Goal: Task Accomplishment & Management: Complete application form

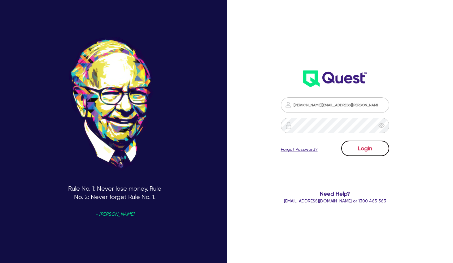
click at [366, 149] on button "Login" at bounding box center [365, 148] width 48 height 15
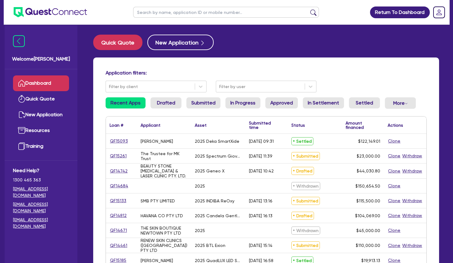
click at [172, 12] on input "text" at bounding box center [226, 12] width 186 height 11
type input "[PERSON_NAME]"
click at [308, 9] on button "submit" at bounding box center [313, 13] width 10 height 9
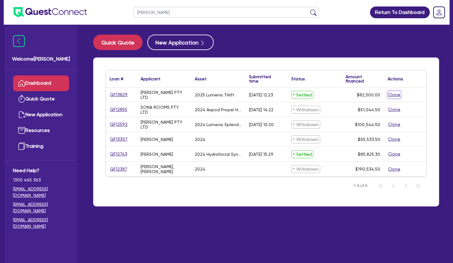
click at [392, 94] on button "Clone" at bounding box center [393, 94] width 13 height 7
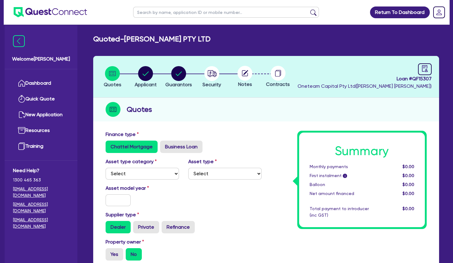
click at [137, 181] on div "Asset type category Select Cars and light trucks Primary assets Secondary asset…" at bounding box center [183, 171] width 165 height 27
click at [105, 168] on select "Select Cars and light trucks Primary assets Secondary assets Tertiary assets" at bounding box center [141, 174] width 73 height 12
select select "TERTIARY_ASSETS"
click option "Tertiary assets" at bounding box center [0, 0] width 0 height 0
click at [188, 168] on select "Select Beauty equipment IT equipment IT software Watercraft Other" at bounding box center [224, 174] width 73 height 12
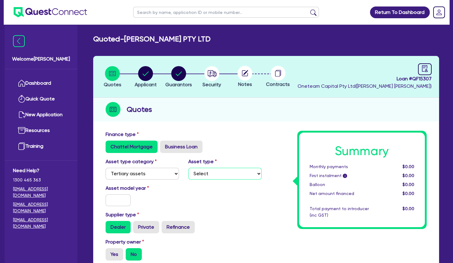
select select "BEAUTY_EQUIPMENT"
click option "Beauty equipment" at bounding box center [0, 0] width 0 height 0
click at [105, 168] on select "Select Cars and light trucks Primary assets Secondary assets Tertiary assets" at bounding box center [141, 174] width 73 height 12
select select "SECONDARY_ASSETS"
click option "Secondary assets" at bounding box center [0, 0] width 0 height 0
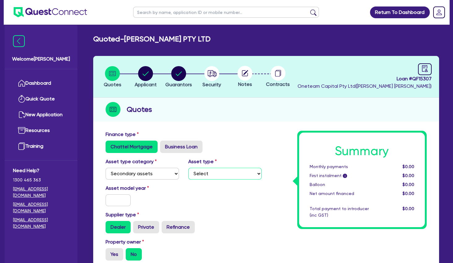
click at [188, 168] on select "Select Generators and compressors Engineering and toolmaking Woodworking and me…" at bounding box center [224, 174] width 73 height 12
select select "MEDICAL_DENTAL_LABORATORY_EQUIPMENT"
click option "Medical / dental / laboratory equipment" at bounding box center [0, 0] width 0 height 0
click at [119, 206] on input "text" at bounding box center [117, 201] width 25 height 12
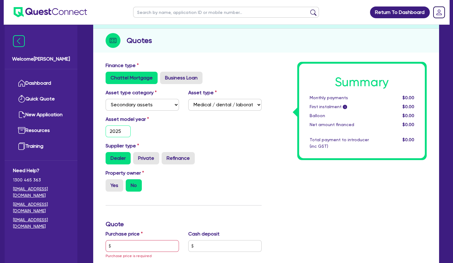
scroll to position [100, 0]
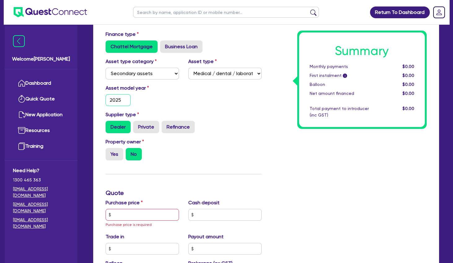
type input "2025"
click at [127, 210] on input "text" at bounding box center [141, 215] width 73 height 12
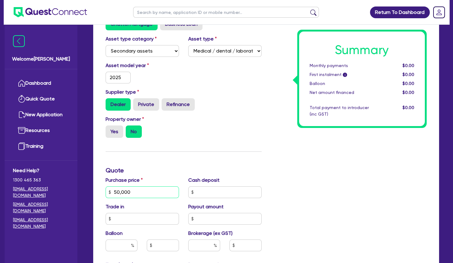
scroll to position [200, 0]
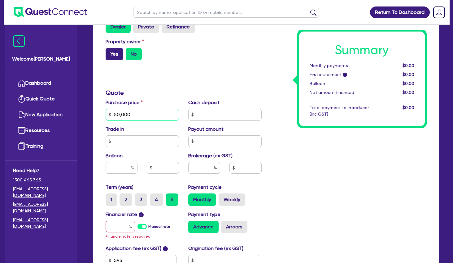
type input "50,000"
click at [116, 51] on label "Yes" at bounding box center [114, 54] width 18 height 12
click at [110, 51] on input "Yes" at bounding box center [107, 50] width 4 height 4
radio input "true"
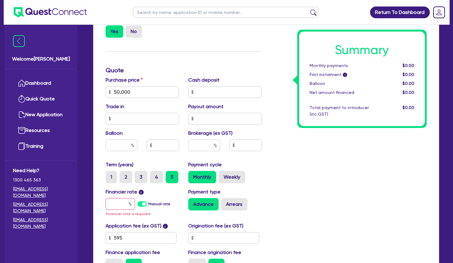
scroll to position [234, 0]
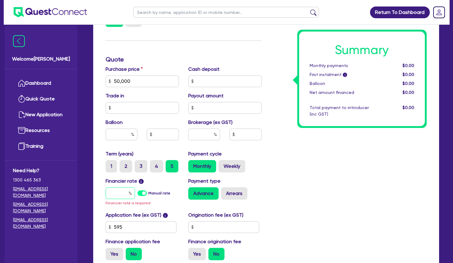
click at [122, 195] on input "text" at bounding box center [119, 193] width 29 height 12
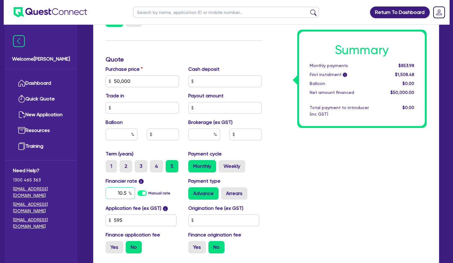
type input "10.5"
click at [204, 133] on input "text" at bounding box center [204, 135] width 32 height 12
type input "4"
click at [309, 170] on div "Summary Monthly payments $1,112.25 First instalment i $1,766.75 Balloon $0.00 N…" at bounding box center [348, 78] width 165 height 362
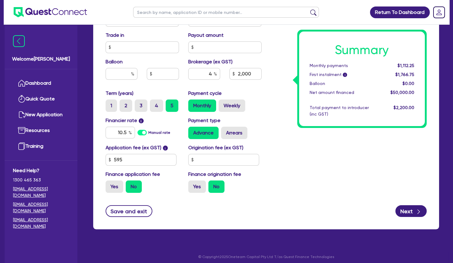
scroll to position [298, 0]
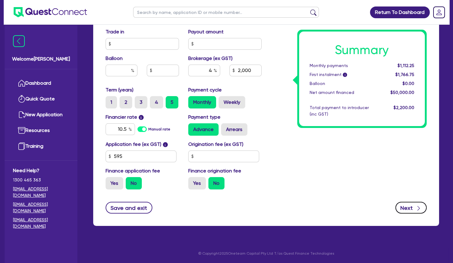
click at [409, 208] on button "Next" at bounding box center [410, 208] width 31 height 12
type input "2,000"
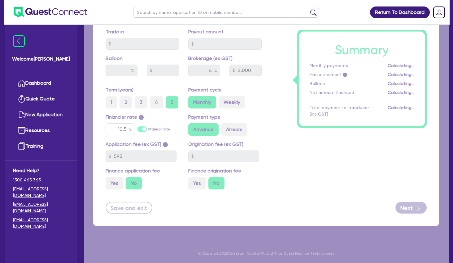
select select "COMPANY"
select select "HEALTH_BEAUTY"
select select "HAIR_BEAUTY_SALONS"
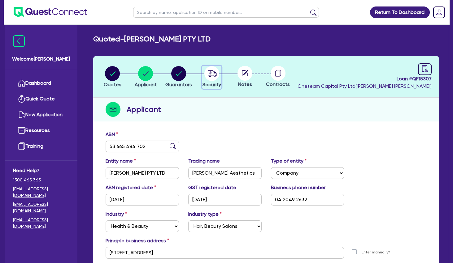
click at [215, 74] on icon "button" at bounding box center [212, 73] width 9 height 6
select select "SECONDARY_ASSETS"
select select "MEDICAL_DENTAL_LABORATORY_EQUIPMENT"
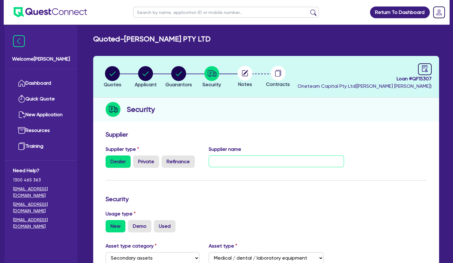
click at [230, 160] on input "text" at bounding box center [275, 162] width 135 height 12
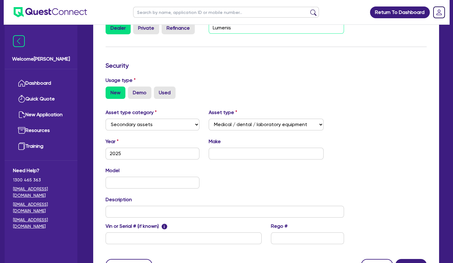
type input "Lumenis"
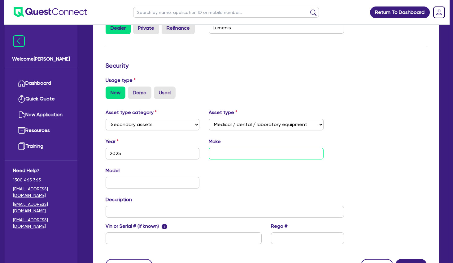
click at [228, 155] on input "text" at bounding box center [265, 154] width 114 height 12
type input "Lumenis Splendor"
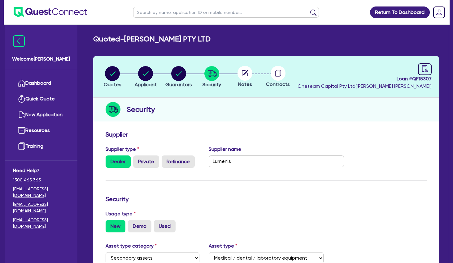
click at [245, 77] on circle at bounding box center [244, 73] width 15 height 15
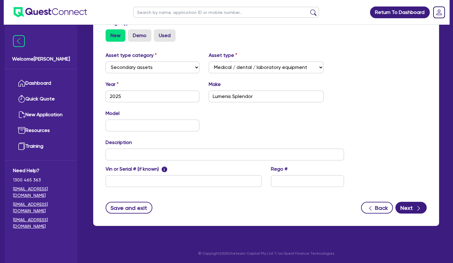
click at [401, 200] on form "Supplier Supplier type Dealer Private Refinance Supplier name Lumenis Security …" at bounding box center [265, 77] width 321 height 274
click at [405, 203] on button "Next" at bounding box center [410, 208] width 31 height 12
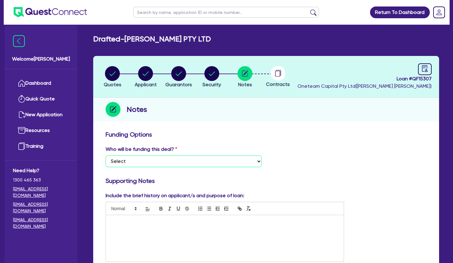
click at [105, 156] on select "Select I want Quest to fund 100% I will fund 100% I will co-fund with Quest Oth…" at bounding box center [183, 162] width 156 height 12
select select "Other"
click option "Other - I am referring this deal in" at bounding box center [0, 0] width 0 height 0
click at [157, 223] on p at bounding box center [224, 222] width 228 height 6
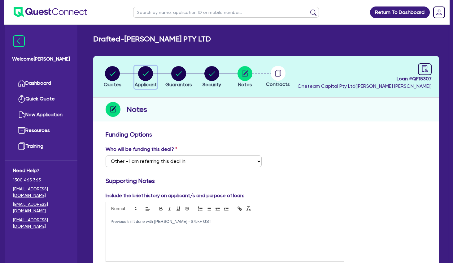
click at [150, 77] on circle "button" at bounding box center [145, 73] width 15 height 15
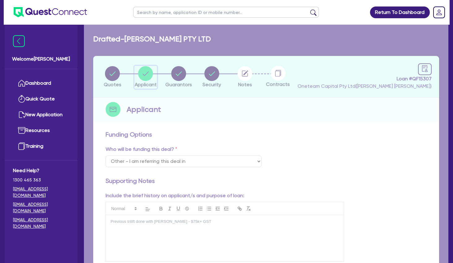
select select "COMPANY"
select select "HEALTH_BEAUTY"
select select "HAIR_BEAUTY_SALONS"
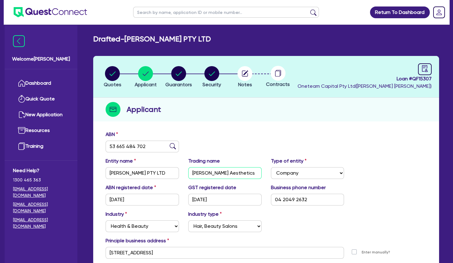
click at [204, 174] on input "[PERSON_NAME] Aesthetics" at bounding box center [224, 173] width 73 height 12
drag, startPoint x: 196, startPoint y: 141, endPoint x: 169, endPoint y: 101, distance: 48.3
click at [196, 141] on div "ABN 53 665 484 702" at bounding box center [266, 144] width 330 height 27
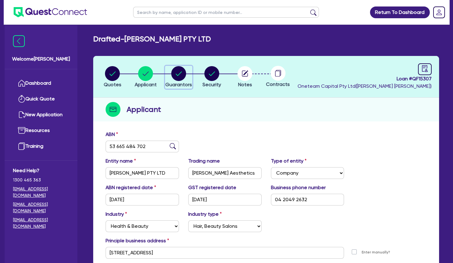
click at [182, 72] on circle "button" at bounding box center [178, 73] width 15 height 15
select select "MS"
select select "[GEOGRAPHIC_DATA]"
select select "SINGLE"
select select "INVESTMENT_PROPERTY"
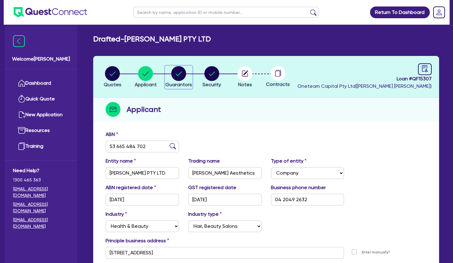
select select "CASH"
select select "VEHICLE"
select select "HOUSEHOLD_PERSONAL"
select select "OTHER"
select select "MORTGAGE"
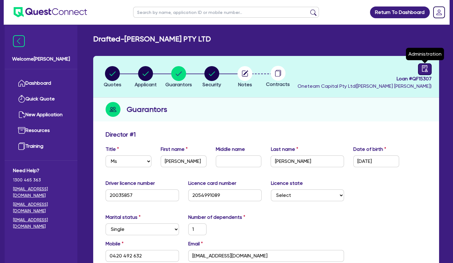
click at [423, 68] on icon "audit" at bounding box center [424, 68] width 7 height 7
select select "DRAFTED_NEW"
select select "Other"
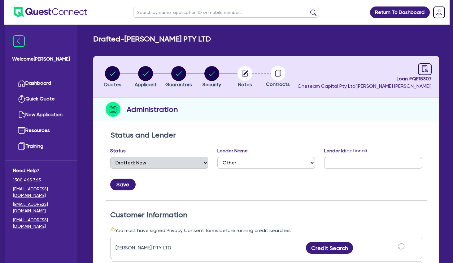
scroll to position [100, 0]
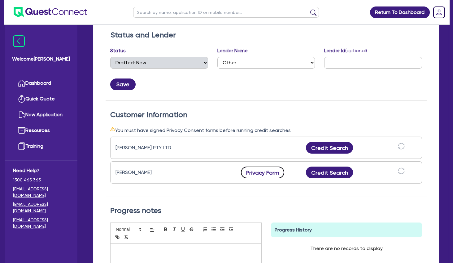
click at [269, 169] on button "Privacy Form" at bounding box center [262, 173] width 43 height 12
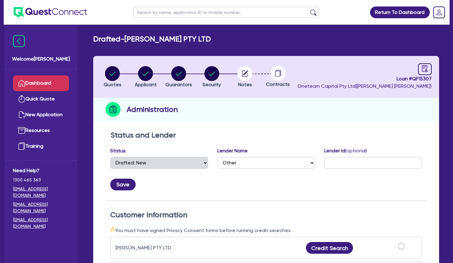
click at [54, 83] on link "Dashboard" at bounding box center [41, 83] width 56 height 16
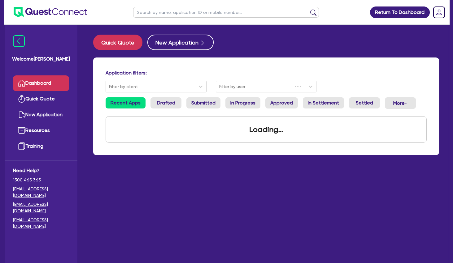
click at [179, 11] on input "text" at bounding box center [226, 12] width 186 height 11
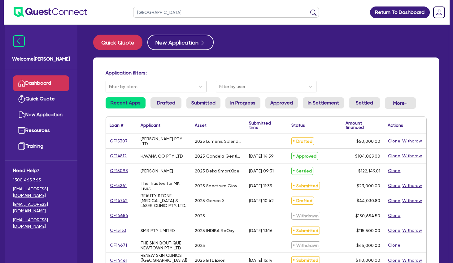
type input "[GEOGRAPHIC_DATA]"
click at [308, 9] on button "submit" at bounding box center [313, 13] width 10 height 9
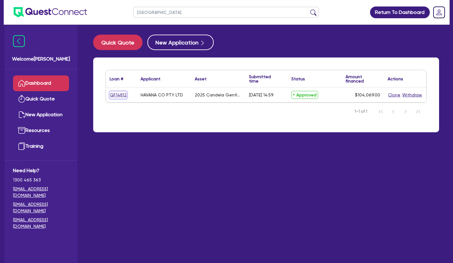
click at [118, 96] on link "QF14812" at bounding box center [118, 95] width 17 height 7
select select "SECONDARY_ASSETS"
select select "MEDICAL_DENTAL_LABORATORY_EQUIPMENT"
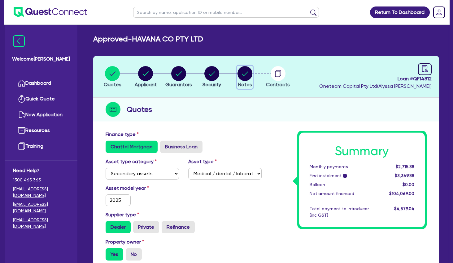
drag, startPoint x: 237, startPoint y: 76, endPoint x: 262, endPoint y: 77, distance: 25.4
click at [238, 76] on button "Notes" at bounding box center [244, 77] width 15 height 23
select select "Quest Finance - Own Book"
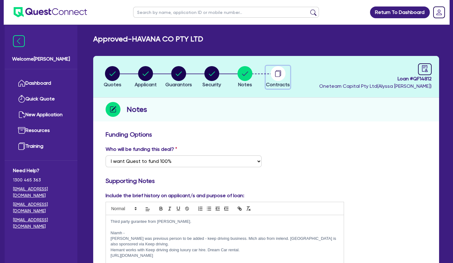
click at [275, 76] on icon "button" at bounding box center [277, 74] width 5 height 6
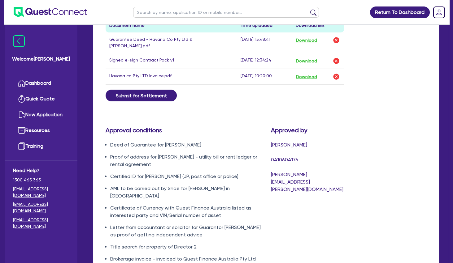
scroll to position [434, 0]
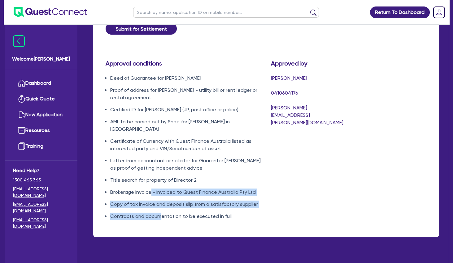
drag, startPoint x: 161, startPoint y: 208, endPoint x: 150, endPoint y: 180, distance: 30.0
click at [150, 180] on ul "Deed of Guarantee for [PERSON_NAME] Proof of address for [PERSON_NAME] - utilit…" at bounding box center [183, 148] width 156 height 146
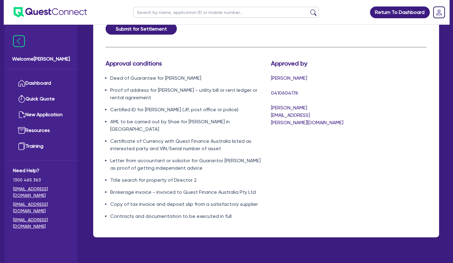
click at [150, 189] on li "Brokerage invoice - invoiced to Quest Finance Australia Pty Ltd" at bounding box center [185, 192] width 151 height 7
drag, startPoint x: 148, startPoint y: 168, endPoint x: 182, endPoint y: 168, distance: 34.0
click at [182, 177] on li "Title search for property of Director 2" at bounding box center [185, 180] width 151 height 7
drag, startPoint x: 152, startPoint y: 148, endPoint x: 181, endPoint y: 151, distance: 29.3
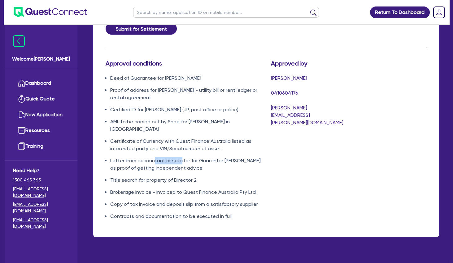
click at [181, 157] on li "Letter from accountant or solicitor for Guarantor [PERSON_NAME] as proof of get…" at bounding box center [185, 164] width 151 height 15
click at [187, 157] on li "Letter from accountant or solicitor for Guarantor [PERSON_NAME] as proof of get…" at bounding box center [185, 164] width 151 height 15
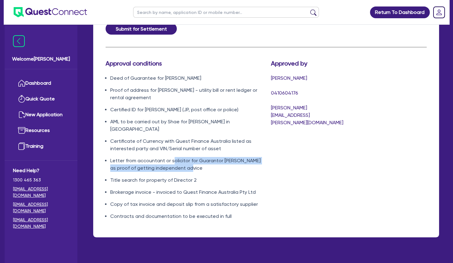
drag, startPoint x: 187, startPoint y: 156, endPoint x: 170, endPoint y: 146, distance: 19.5
click at [170, 157] on li "Letter from accountant or solicitor for Guarantor [PERSON_NAME] as proof of get…" at bounding box center [185, 164] width 151 height 15
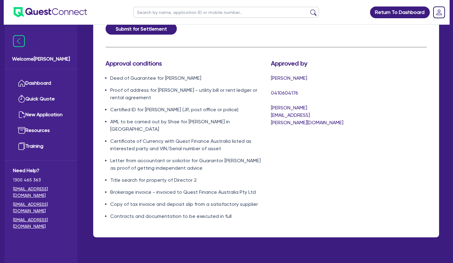
click at [170, 157] on li "Letter from accountant or solicitor for Guarantor [PERSON_NAME] as proof of get…" at bounding box center [185, 164] width 151 height 15
drag, startPoint x: 149, startPoint y: 128, endPoint x: 156, endPoint y: 133, distance: 8.8
click at [156, 138] on li "Certificate of Currency with Quest Finance Australia listed as interested party…" at bounding box center [185, 145] width 151 height 15
drag, startPoint x: 135, startPoint y: 104, endPoint x: 176, endPoint y: 106, distance: 41.2
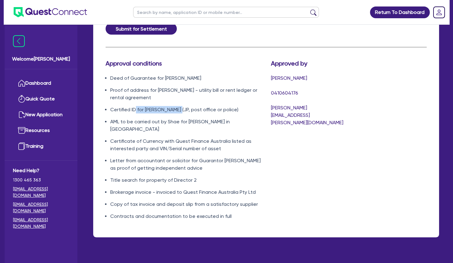
click at [176, 106] on li "Certified ID for [PERSON_NAME] (JP, post office or police)" at bounding box center [185, 109] width 151 height 7
drag, startPoint x: 155, startPoint y: 106, endPoint x: 194, endPoint y: 106, distance: 39.6
click at [194, 106] on li "Certified ID for [PERSON_NAME] (JP, post office or police)" at bounding box center [185, 109] width 151 height 7
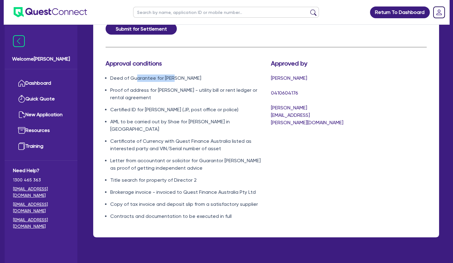
drag, startPoint x: 137, startPoint y: 72, endPoint x: 178, endPoint y: 74, distance: 40.6
click at [176, 75] on li "Deed of Guarantee for [PERSON_NAME]" at bounding box center [185, 78] width 151 height 7
click at [178, 75] on li "Deed of Guarantee for [PERSON_NAME]" at bounding box center [185, 78] width 151 height 7
drag, startPoint x: 141, startPoint y: 85, endPoint x: 178, endPoint y: 86, distance: 37.8
click at [178, 87] on li "Proof of address for [PERSON_NAME] - utility bill or rent ledger or rental agre…" at bounding box center [185, 94] width 151 height 15
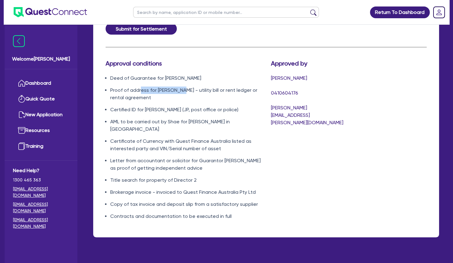
click at [178, 87] on li "Proof of address for [PERSON_NAME] - utility bill or rent ledger or rental agre…" at bounding box center [185, 94] width 151 height 15
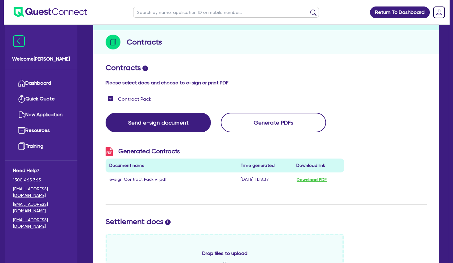
scroll to position [0, 0]
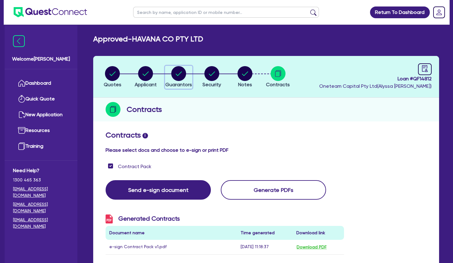
click at [181, 73] on circle "button" at bounding box center [178, 73] width 15 height 15
select select "MISS"
select select "WA"
select select "SINGLE"
select select "VEHICLE"
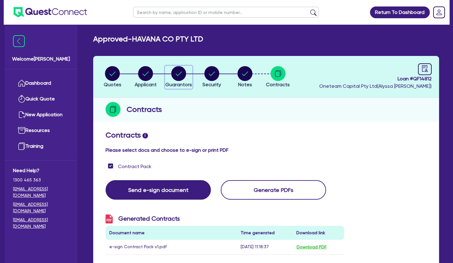
select select "MR"
select select "WA"
select select "MARRIED"
select select "PROPERTY"
select select "INVESTMENT_PROPERTY"
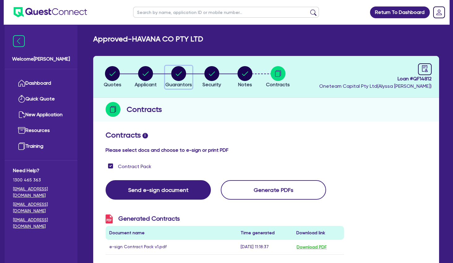
select select "CASH"
select select "VEHICLE"
select select "MORTGAGE"
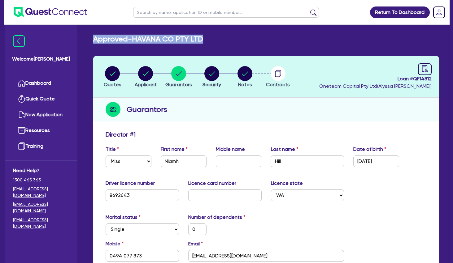
drag, startPoint x: 213, startPoint y: 39, endPoint x: 95, endPoint y: 40, distance: 118.5
click at [95, 40] on div "Approved - HAVANA CO PTY LTD" at bounding box center [265, 39] width 355 height 9
click at [95, 40] on h2 "Approved - HAVANA CO PTY LTD" at bounding box center [148, 39] width 110 height 9
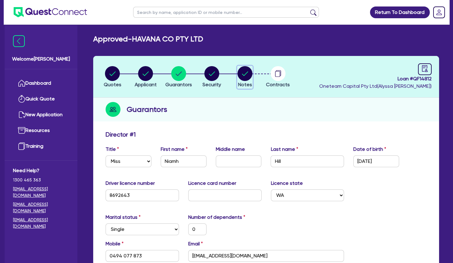
click at [244, 79] on circle "button" at bounding box center [244, 73] width 15 height 15
select select "Quest Finance - Own Book"
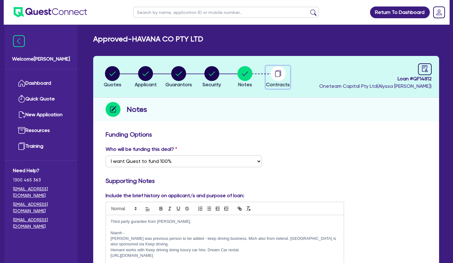
click at [279, 71] on circle "button" at bounding box center [277, 73] width 15 height 15
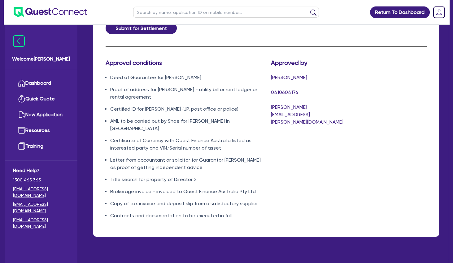
scroll to position [435, 0]
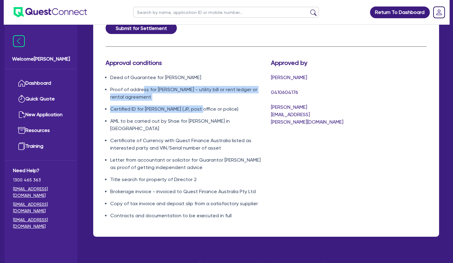
drag, startPoint x: 142, startPoint y: 84, endPoint x: 195, endPoint y: 107, distance: 57.1
click at [195, 107] on ul "Deed of Guarantee for [PERSON_NAME] Proof of address for [PERSON_NAME] - utilit…" at bounding box center [183, 147] width 156 height 146
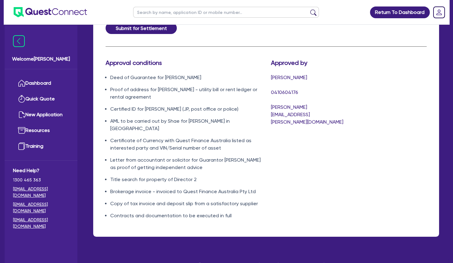
click at [195, 107] on li "Certified ID for [PERSON_NAME] (JP, post office or police)" at bounding box center [185, 108] width 151 height 7
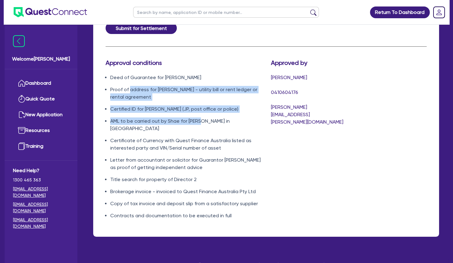
drag, startPoint x: 202, startPoint y: 110, endPoint x: 130, endPoint y: 83, distance: 77.3
click at [130, 83] on ul "Deed of Guarantee for [PERSON_NAME] Proof of address for [PERSON_NAME] - utilit…" at bounding box center [183, 147] width 156 height 146
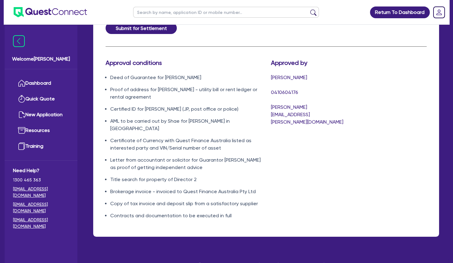
click at [130, 86] on li "Proof of address for [PERSON_NAME] - utility bill or rent ledger or rental agre…" at bounding box center [185, 93] width 151 height 15
click at [215, 110] on ul "Deed of Guarantee for [PERSON_NAME] Proof of address for [PERSON_NAME] - utilit…" at bounding box center [183, 147] width 156 height 146
click at [216, 110] on ul "Deed of Guarantee for [PERSON_NAME] Proof of address for [PERSON_NAME] - utilit…" at bounding box center [183, 147] width 156 height 146
drag, startPoint x: 199, startPoint y: 156, endPoint x: 111, endPoint y: 72, distance: 121.6
click at [111, 74] on ul "Deed of Guarantee for [PERSON_NAME] Proof of address for [PERSON_NAME] - utilit…" at bounding box center [183, 147] width 156 height 146
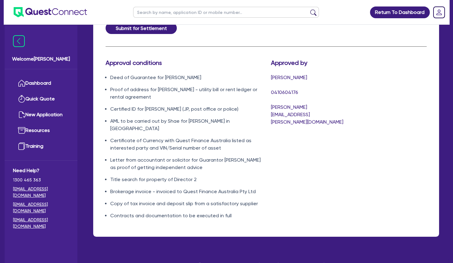
click at [111, 74] on li "Deed of Guarantee for [PERSON_NAME]" at bounding box center [185, 77] width 151 height 7
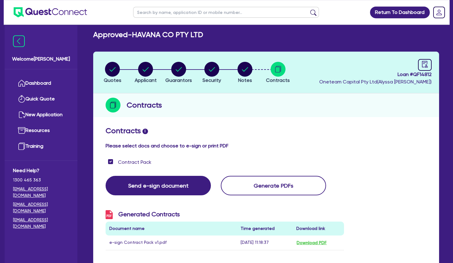
scroll to position [0, 0]
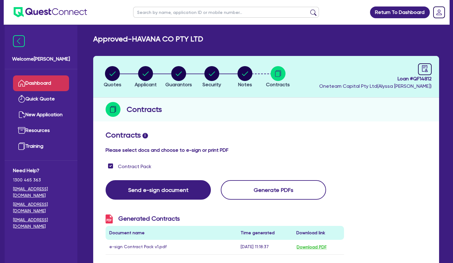
click at [44, 84] on link "Dashboard" at bounding box center [41, 83] width 56 height 16
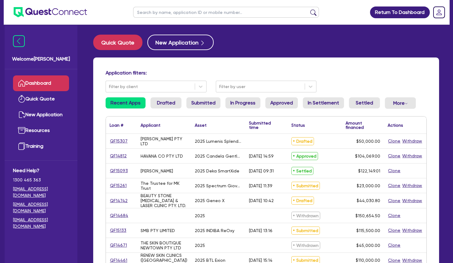
click at [172, 12] on input "text" at bounding box center [226, 12] width 186 height 11
click at [247, 13] on input "text" at bounding box center [226, 12] width 186 height 11
type input "diaa"
click at [308, 9] on button "submit" at bounding box center [313, 13] width 10 height 9
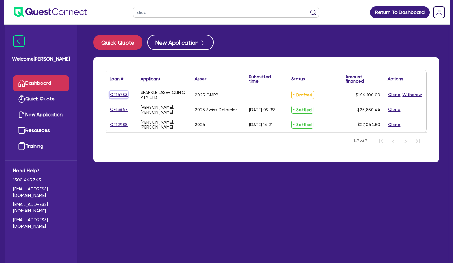
click at [122, 94] on link "QF14753" at bounding box center [119, 94] width 18 height 7
select select "SECONDARY_ASSETS"
select select "MEDICAL_DENTAL_LABORATORY_EQUIPMENT"
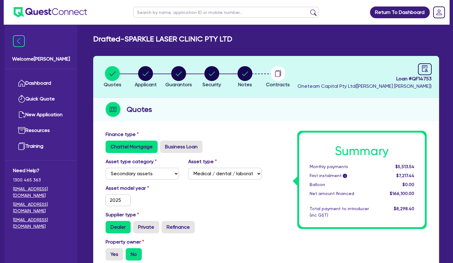
click at [245, 109] on div "Quotes" at bounding box center [266, 110] width 346 height 24
click at [247, 74] on circle "button" at bounding box center [244, 73] width 15 height 15
select select "Other"
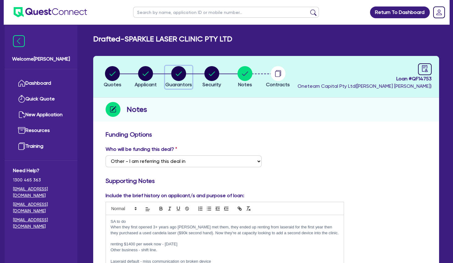
click at [183, 75] on circle "button" at bounding box center [178, 73] width 15 height 15
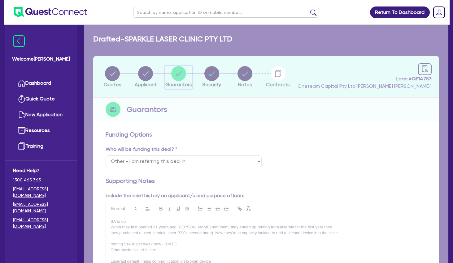
select select "MR"
select select "[GEOGRAPHIC_DATA]"
select select "MARRIED"
select select "PROPERTY"
select select "VEHICLE"
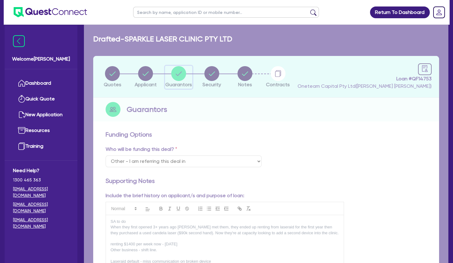
select select "VEHICLE"
select select "CASH"
select select "HOUSEHOLD_PERSONAL"
select select "OTHER"
select select "MORTGAGE"
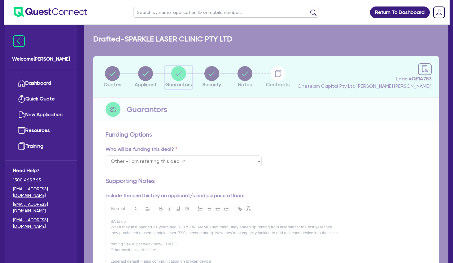
select select "VEHICLE_LOAN"
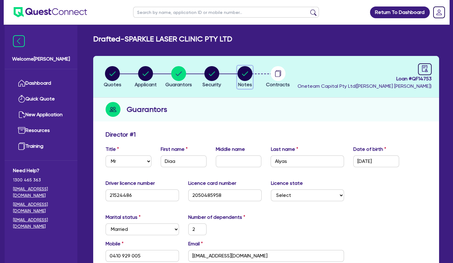
click at [247, 74] on circle "button" at bounding box center [244, 73] width 15 height 15
select select "Other"
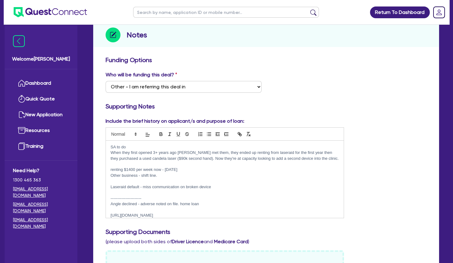
scroll to position [100, 0]
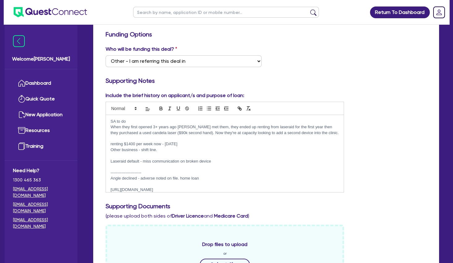
click at [167, 157] on p at bounding box center [224, 156] width 228 height 6
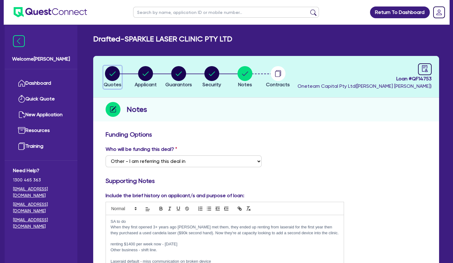
click at [111, 72] on circle "button" at bounding box center [112, 73] width 15 height 15
select select "SECONDARY_ASSETS"
select select "MEDICAL_DENTAL_LABORATORY_EQUIPMENT"
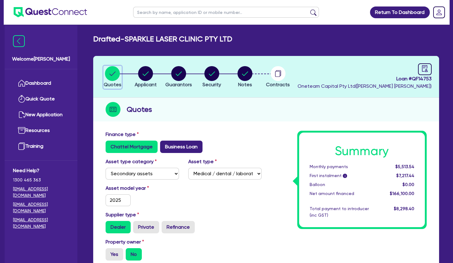
scroll to position [167, 0]
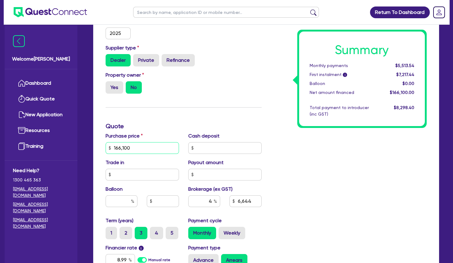
click at [165, 144] on input "166,100" at bounding box center [141, 148] width 73 height 12
drag, startPoint x: 165, startPoint y: 148, endPoint x: 99, endPoint y: 145, distance: 65.3
click at [105, 145] on input "166,100" at bounding box center [141, 148] width 73 height 12
type input "143,000"
click at [307, 177] on div "Summary Monthly payments $5,513.54 First instalment i $7,217.44 Balloon $0.00 N…" at bounding box center [348, 145] width 165 height 362
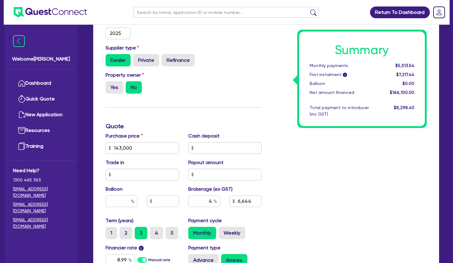
type input "5,720"
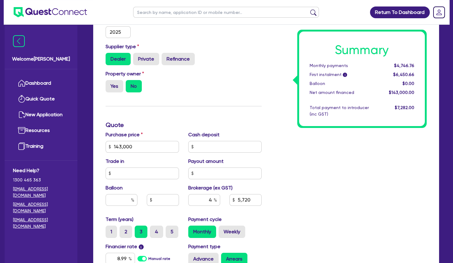
scroll to position [267, 0]
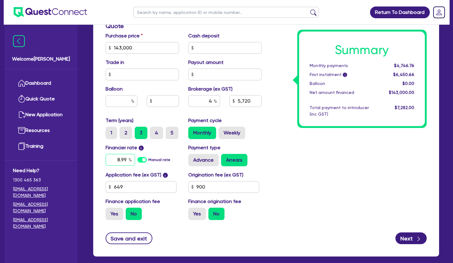
drag, startPoint x: 111, startPoint y: 157, endPoint x: 167, endPoint y: 159, distance: 55.7
click at [135, 159] on input "8.99" at bounding box center [119, 160] width 29 height 12
type input "30"
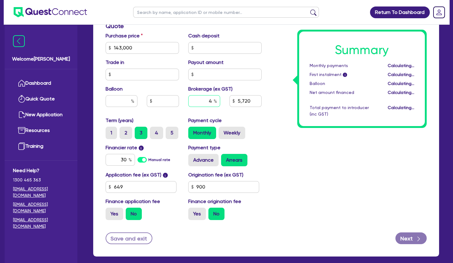
type input "5,720"
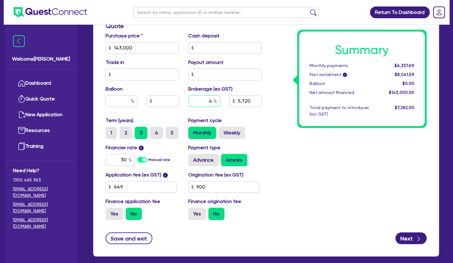
drag, startPoint x: 208, startPoint y: 101, endPoint x: 219, endPoint y: 101, distance: 10.5
click at [219, 101] on input "4" at bounding box center [204, 101] width 32 height 12
type input "0"
type input "5,720"
click at [328, 141] on div "Summary Monthly payments $6,337.69 First instalment i $8,041.59 Balloon $0.00 N…" at bounding box center [348, 45] width 165 height 362
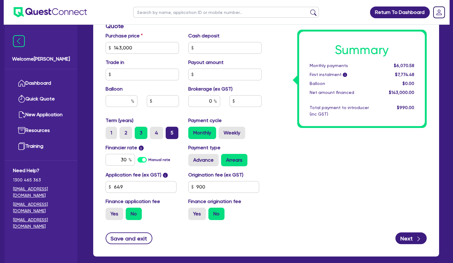
click at [173, 132] on label "5" at bounding box center [171, 133] width 13 height 12
click at [170, 131] on input "5" at bounding box center [167, 129] width 4 height 4
radio input "true"
click at [338, 157] on div "Summary Monthly payments $4,626.54 First instalment i $6,330.44 Balloon $0.00 N…" at bounding box center [348, 45] width 165 height 362
click at [237, 133] on label "Weekly" at bounding box center [231, 133] width 27 height 12
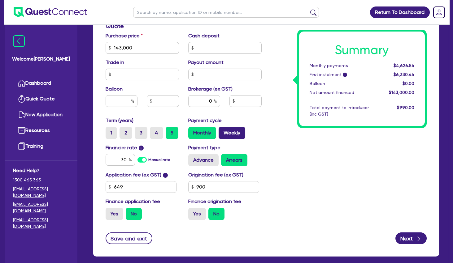
click at [222, 131] on input "Weekly" at bounding box center [220, 129] width 4 height 4
radio input "true"
click at [139, 58] on div "Purchase price 143,000 Cash deposit Trade in Payout amount Balloon Brokerage (e…" at bounding box center [183, 74] width 165 height 85
drag, startPoint x: 146, startPoint y: 48, endPoint x: 104, endPoint y: 46, distance: 41.5
click at [105, 46] on input "143,000" at bounding box center [141, 48] width 73 height 12
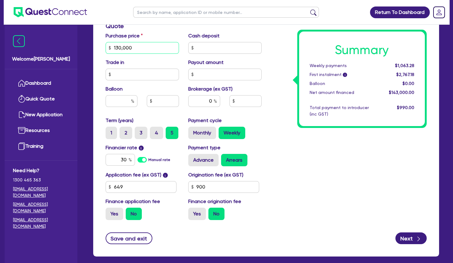
type input "130,000"
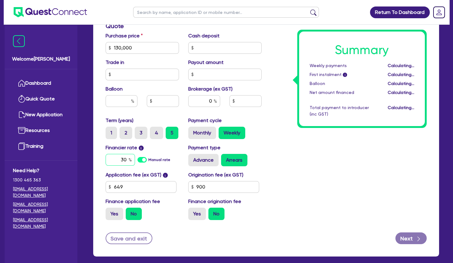
drag, startPoint x: 117, startPoint y: 158, endPoint x: 142, endPoint y: 162, distance: 25.6
click at [135, 162] on input "30" at bounding box center [119, 160] width 29 height 12
type input "10"
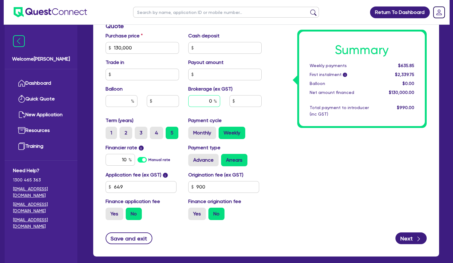
drag, startPoint x: 208, startPoint y: 101, endPoint x: 218, endPoint y: 101, distance: 9.6
click at [218, 101] on input "0" at bounding box center [204, 101] width 32 height 12
type input "5"
type input "6,500"
click at [307, 160] on div "Summary Weekly payments $635.85 First instalment i $2,339.75 Balloon $0.00 Net …" at bounding box center [348, 45] width 165 height 362
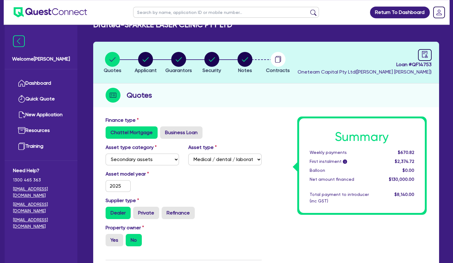
scroll to position [0, 0]
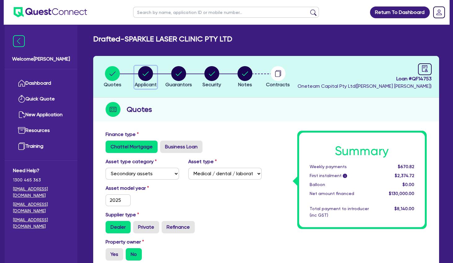
click at [143, 73] on circle "button" at bounding box center [145, 73] width 15 height 15
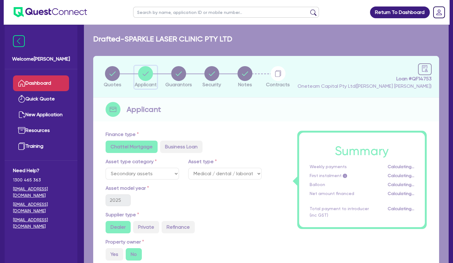
select select "COMPANY"
select select "HEALTH_BEAUTY"
select select "HAIR_BEAUTY_SALONS"
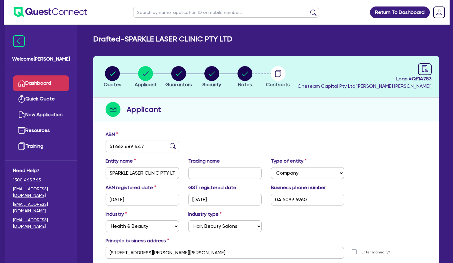
click at [47, 84] on link "Dashboard" at bounding box center [41, 83] width 56 height 16
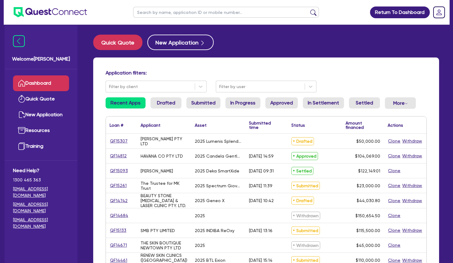
click at [168, 13] on input "text" at bounding box center [226, 12] width 186 height 11
type input "[PERSON_NAME]"
click at [308, 9] on button "submit" at bounding box center [313, 13] width 10 height 9
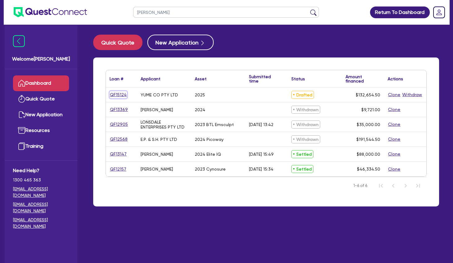
click at [123, 96] on link "QF15124" at bounding box center [118, 94] width 17 height 7
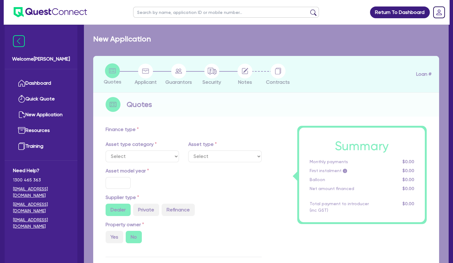
select select "TERTIARY_ASSETS"
type input "2025"
type input "165,000"
type input "33,000"
type input "5"
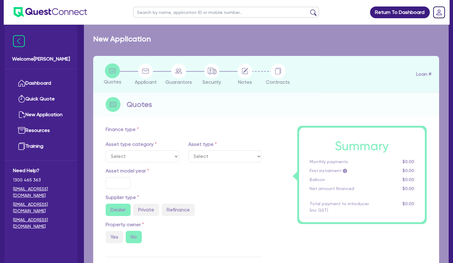
type input "6,632.73"
type input "10.5"
select select "BEAUTY_EQUIPMENT"
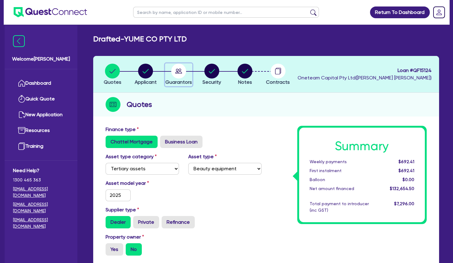
click at [180, 72] on circle "button" at bounding box center [178, 71] width 15 height 15
select select "MRS"
select select "[GEOGRAPHIC_DATA]"
select select "DE_FACTO"
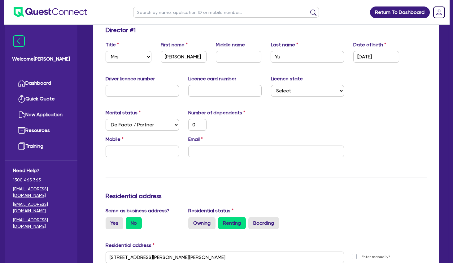
scroll to position [100, 0]
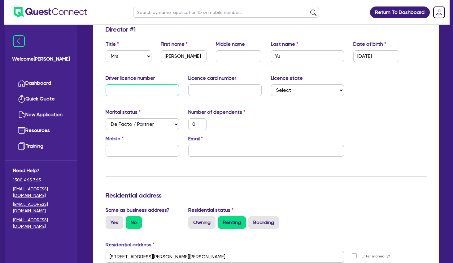
click at [150, 92] on input "text" at bounding box center [141, 90] width 73 height 12
type input "2"
type input "0"
type input "23"
type input "0"
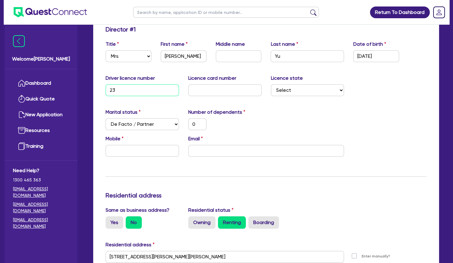
type input "230"
type input "0"
type input "2302"
type input "0"
type input "23024"
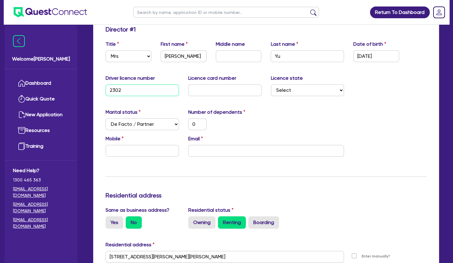
type input "0"
type input "230247"
type input "0"
type input "2302473"
type input "0"
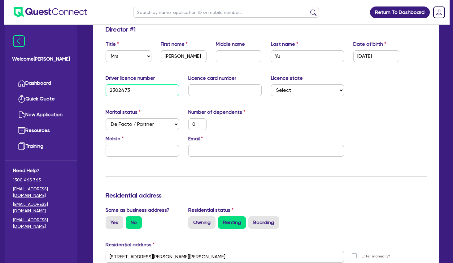
type input "23024731"
type input "0"
type input "23024731"
click at [211, 89] on input "text" at bounding box center [224, 90] width 73 height 12
type input "2"
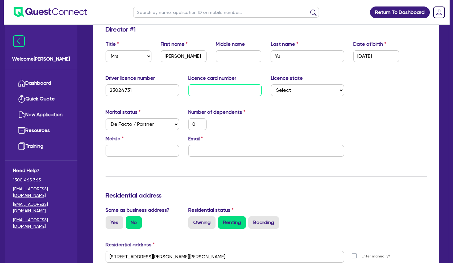
type input "0"
type input "20"
type input "0"
type input "205"
type input "0"
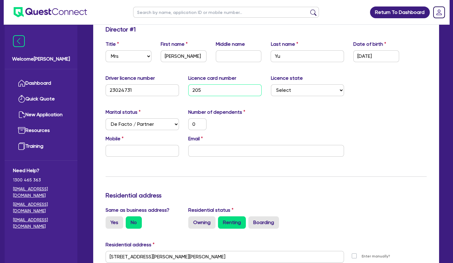
type input "2057"
type input "0"
type input "20579"
type input "0"
type input "205790"
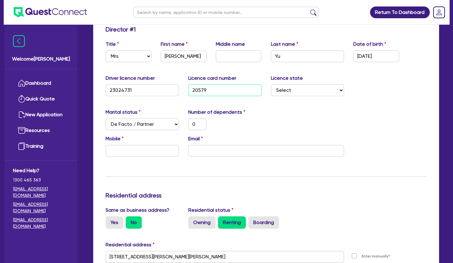
type input "0"
type input "2057903"
type input "0"
type input "20579032"
type input "0"
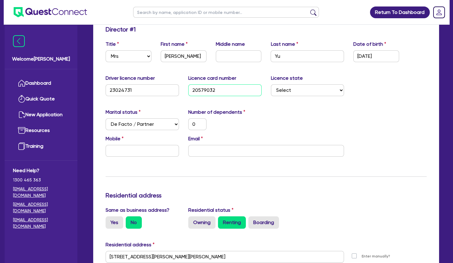
type input "205790326"
type input "0"
type input "2057903264"
type input "0"
type input "2057903264"
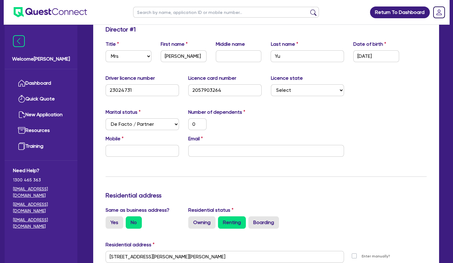
click at [241, 137] on div "Email" at bounding box center [265, 146] width 165 height 22
click at [239, 152] on input "email" at bounding box center [266, 151] width 156 height 12
paste input "[EMAIL_ADDRESS][DOMAIN_NAME]"
type input "0"
type input "[EMAIL_ADDRESS][DOMAIN_NAME]"
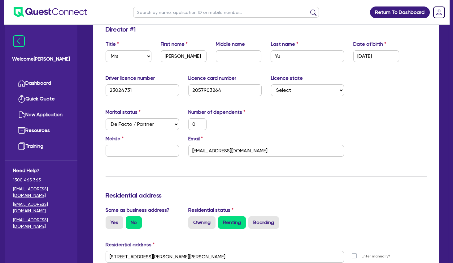
click at [248, 173] on div "Update residential status for Director #1 Boarding is only acceptable when the …" at bounding box center [265, 255] width 321 height 458
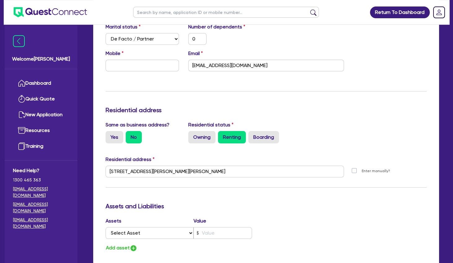
scroll to position [200, 0]
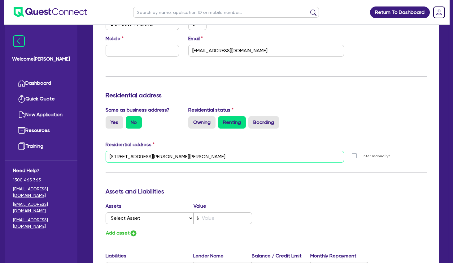
click at [110, 155] on input "[STREET_ADDRESS][PERSON_NAME][PERSON_NAME]" at bounding box center [224, 157] width 238 height 12
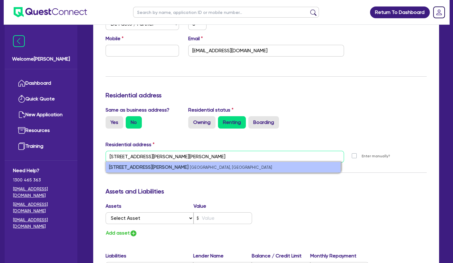
type input "[STREET_ADDRESS][PERSON_NAME][PERSON_NAME]"
click at [190, 168] on small "[GEOGRAPHIC_DATA], [GEOGRAPHIC_DATA]" at bounding box center [231, 167] width 82 height 5
type input "0"
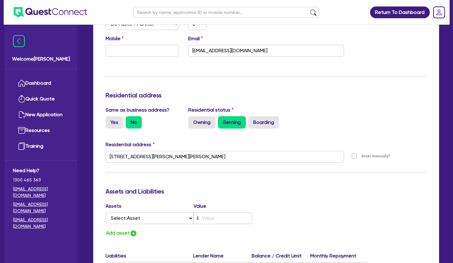
click at [181, 186] on div "Update residential status for Director #1 Boarding is only acceptable when the …" at bounding box center [265, 154] width 321 height 458
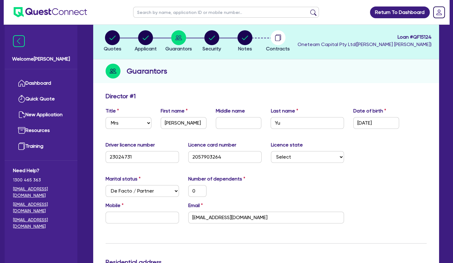
scroll to position [0, 0]
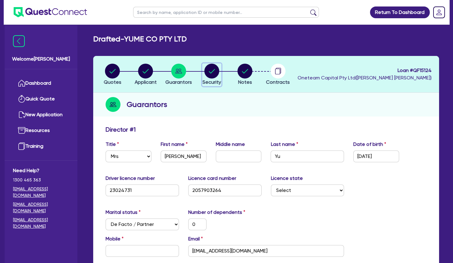
click at [211, 70] on circle "button" at bounding box center [211, 71] width 15 height 15
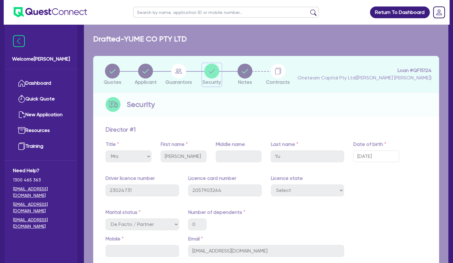
select select "TERTIARY_ASSETS"
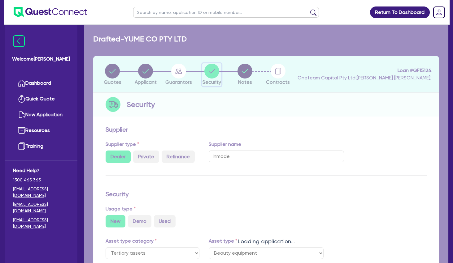
select select "BEAUTY_EQUIPMENT"
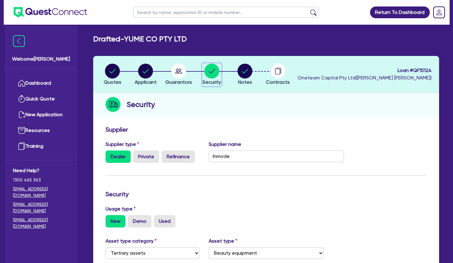
scroll to position [186, 0]
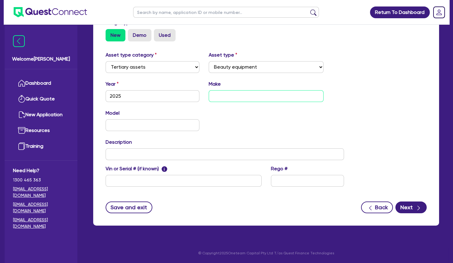
click at [239, 101] on input "text" at bounding box center [265, 96] width 114 height 12
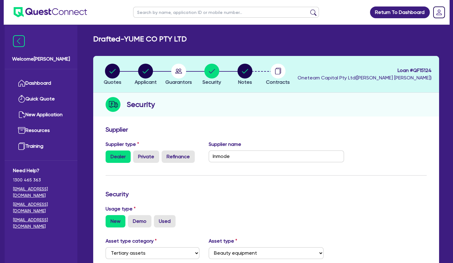
type input "Inmode Pro"
click at [114, 72] on circle "button" at bounding box center [112, 71] width 15 height 15
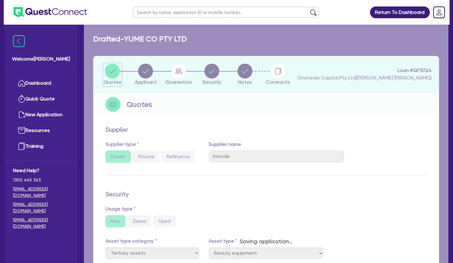
select select "TERTIARY_ASSETS"
select select "BEAUTY_EQUIPMENT"
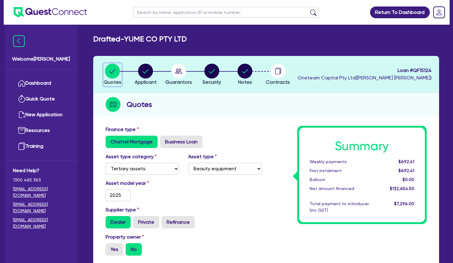
scroll to position [167, 0]
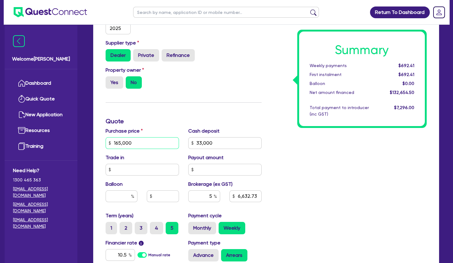
drag, startPoint x: 143, startPoint y: 144, endPoint x: 92, endPoint y: 140, distance: 51.2
click at [105, 140] on input "165,000" at bounding box center [141, 143] width 73 height 12
type input "160,000"
type input "33,000"
type input "6,632.73"
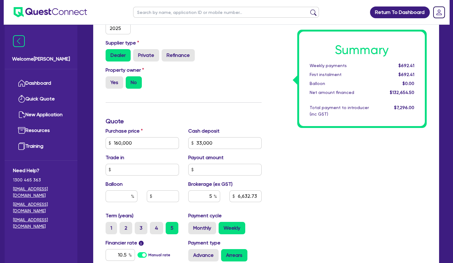
type input "33,000"
type input "6,382.73"
click at [157, 103] on div "Finance type Chattel Mortgage Business Loan Asset type category Select Cars and…" at bounding box center [183, 140] width 165 height 362
drag, startPoint x: 153, startPoint y: 142, endPoint x: 103, endPoint y: 139, distance: 50.5
click at [105, 139] on input "160,000" at bounding box center [141, 143] width 73 height 12
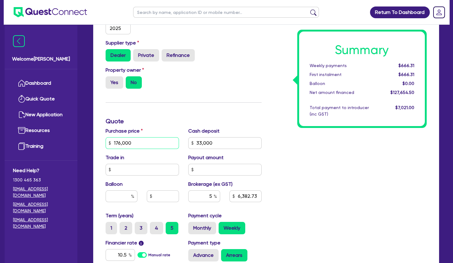
type input "176,000"
type input "33,000"
type input "6,382.73"
type input "33,000"
type input "7,182.73"
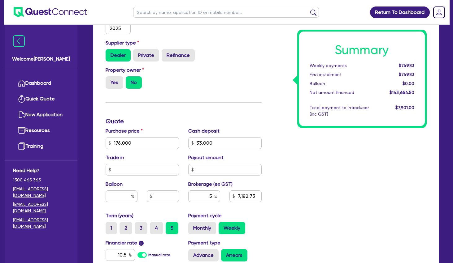
click at [180, 121] on h3 "Quote" at bounding box center [183, 121] width 156 height 7
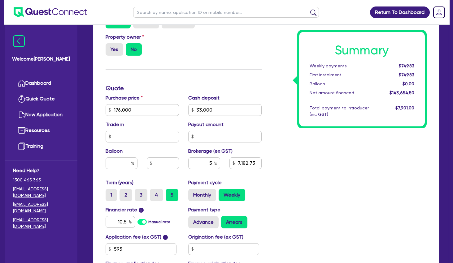
click at [286, 172] on div "Summary Weekly payments $749.83 First instalment $749.83 Balloon $0.00 Net amou…" at bounding box center [348, 107] width 165 height 362
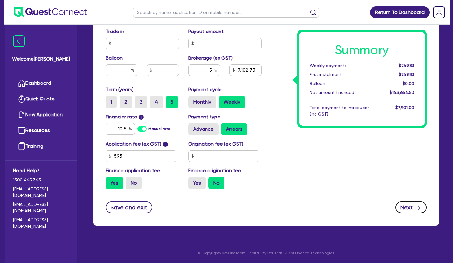
click at [412, 208] on button "Next" at bounding box center [410, 208] width 31 height 12
type input "33,000"
type input "7,182.73"
select select "COMPANY"
select select "HEALTH_BEAUTY"
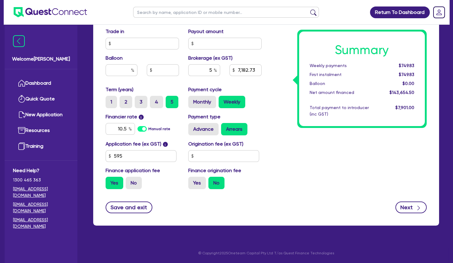
select select "HAIR_BEAUTY_SALONS"
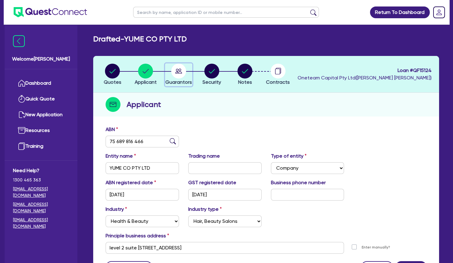
click at [179, 69] on icon "button" at bounding box center [178, 71] width 7 height 5
select select "MRS"
select select "[GEOGRAPHIC_DATA]"
select select "DE_FACTO"
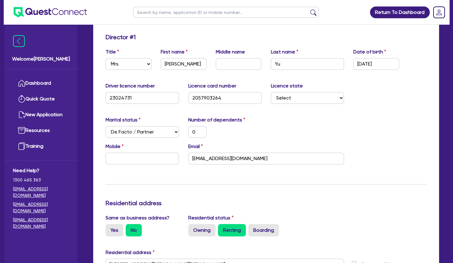
scroll to position [100, 0]
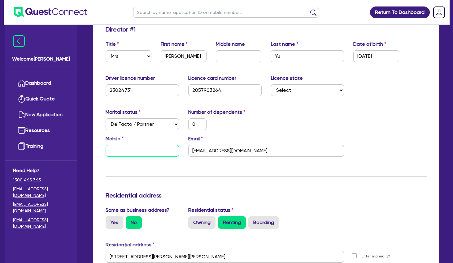
click at [162, 152] on input "text" at bounding box center [141, 151] width 73 height 12
type input "0"
type input "04"
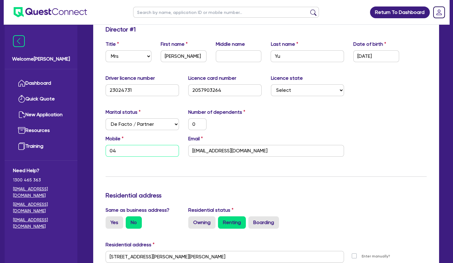
type input "0"
type input "041"
type input "0"
type input "0414"
type input "0"
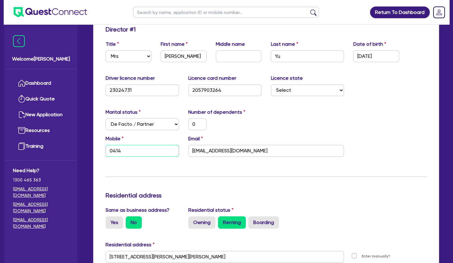
type input "0414 8"
type input "0"
type input "0414 81"
type input "0"
type input "0414 814"
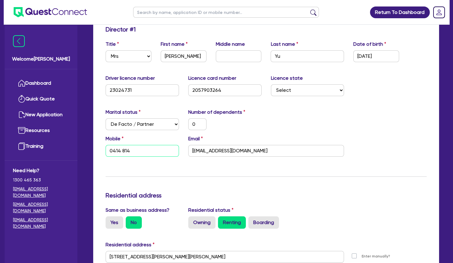
type input "0"
type input "0414 814 2"
type input "0"
type input "0414 814 22"
type input "0"
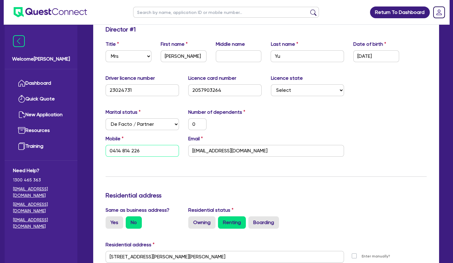
type input "0414 814 226"
click at [262, 168] on div "Update residential status for Director #1 Boarding is only acceptable when the …" at bounding box center [265, 255] width 321 height 458
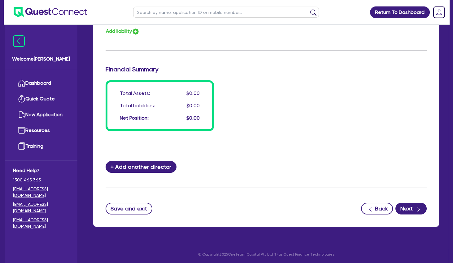
scroll to position [453, 0]
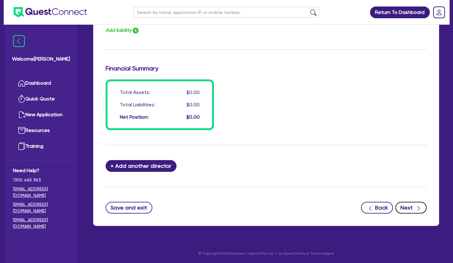
click at [405, 209] on button "Next" at bounding box center [410, 208] width 31 height 12
select select "TERTIARY_ASSETS"
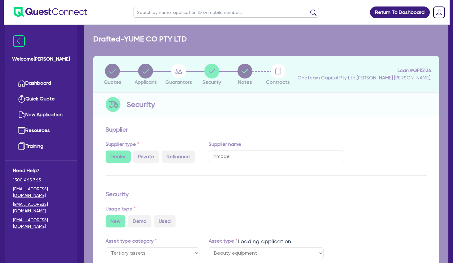
select select "BEAUTY_EQUIPMENT"
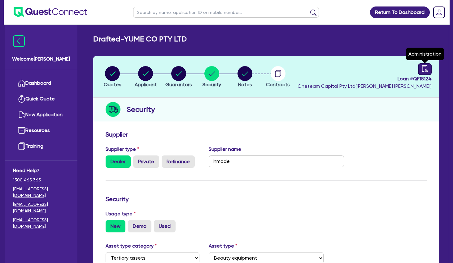
click at [421, 69] on link at bounding box center [425, 69] width 14 height 12
select select "DRAFTED_NEW"
select select "Other"
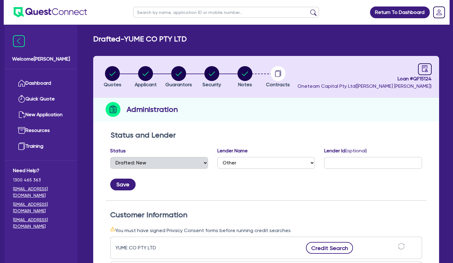
scroll to position [134, 0]
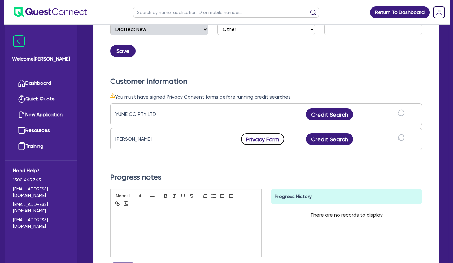
click at [264, 140] on button "Privacy Form" at bounding box center [262, 139] width 43 height 12
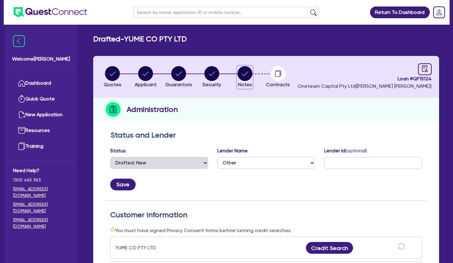
click at [243, 72] on circle "button" at bounding box center [244, 73] width 15 height 15
select select "Other"
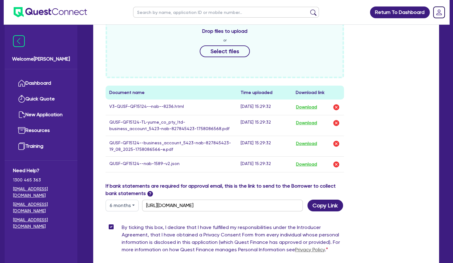
scroll to position [301, 0]
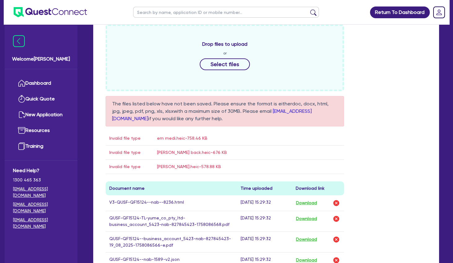
click at [368, 122] on div "Drop files to upload or Select files The files listed below have not been saved…" at bounding box center [266, 151] width 330 height 254
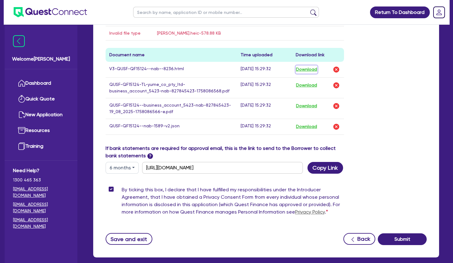
click at [312, 71] on button "Download" at bounding box center [306, 70] width 22 height 8
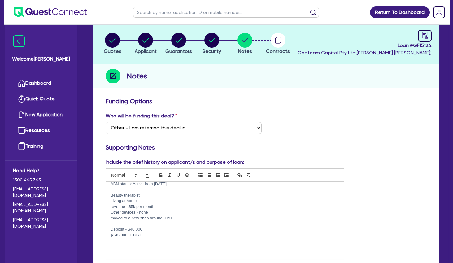
scroll to position [0, 0]
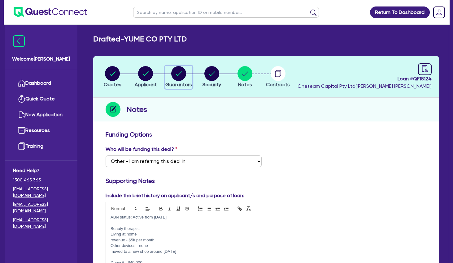
click at [182, 74] on circle "button" at bounding box center [178, 73] width 15 height 15
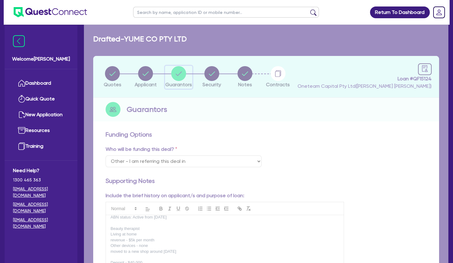
select select "MRS"
select select "[GEOGRAPHIC_DATA]"
select select "DE_FACTO"
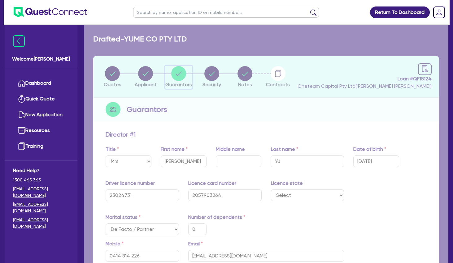
type input "0"
type input "0414 814 226"
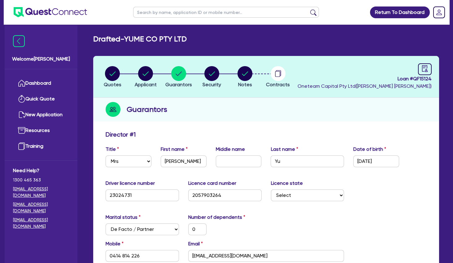
drag, startPoint x: 221, startPoint y: 102, endPoint x: 129, endPoint y: 68, distance: 98.0
click at [218, 101] on div "Guarantors" at bounding box center [266, 110] width 346 height 24
click at [110, 72] on circle "button" at bounding box center [112, 73] width 15 height 15
select select "TERTIARY_ASSETS"
select select "BEAUTY_EQUIPMENT"
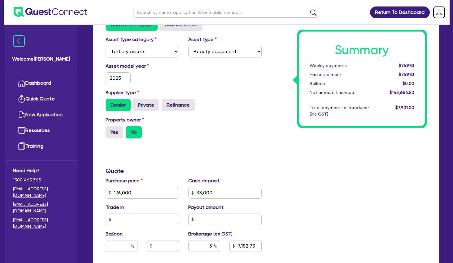
scroll to position [134, 0]
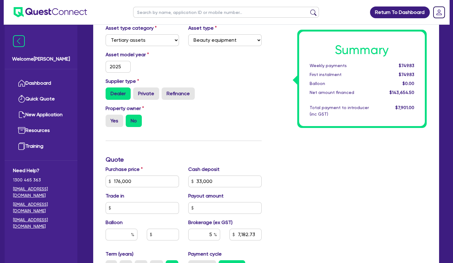
click at [191, 150] on div "Finance type Chattel Mortgage Business Loan Asset type category Select Cars and…" at bounding box center [183, 178] width 165 height 362
drag, startPoint x: 222, startPoint y: 180, endPoint x: 180, endPoint y: 179, distance: 42.7
click at [188, 179] on input "33,000" at bounding box center [224, 182] width 73 height 12
type input "40,000"
type input "176,000"
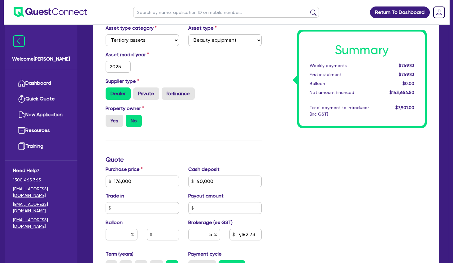
type input "7,182.73"
type input "176,000"
type input "6,832.73"
drag, startPoint x: 302, startPoint y: 193, endPoint x: 301, endPoint y: 190, distance: 3.7
click at [302, 191] on div "Summary Weekly payments $749.83 First instalment $749.83 Balloon $0.00 Net amou…" at bounding box center [348, 178] width 165 height 362
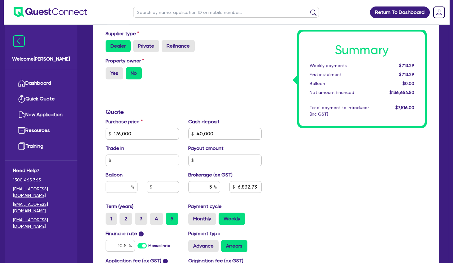
scroll to position [200, 0]
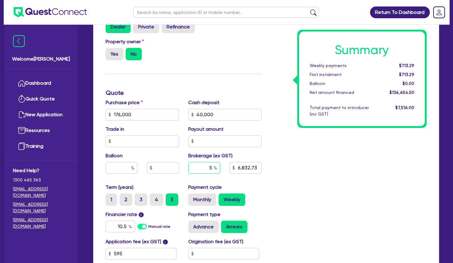
click at [220, 170] on input "5" at bounding box center [204, 168] width 32 height 12
drag, startPoint x: 354, startPoint y: 178, endPoint x: 345, endPoint y: 178, distance: 9.9
click at [354, 178] on div "Summary Weekly payments $713.29 First instalment $713.29 Balloon $0.00 Net amou…" at bounding box center [348, 111] width 165 height 362
click at [202, 199] on label "Monthly" at bounding box center [202, 200] width 28 height 12
click at [192, 198] on input "Monthly" at bounding box center [190, 196] width 4 height 4
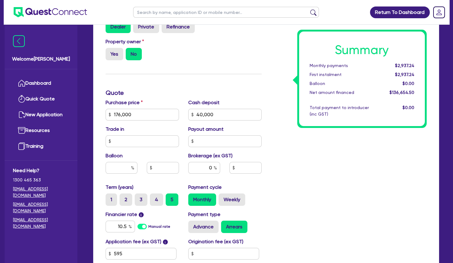
click at [322, 175] on div "Summary Monthly payments $2,937.24 First instalment $2,937.24 Balloon $0.00 Net…" at bounding box center [348, 111] width 165 height 362
click at [272, 199] on div "Summary Monthly payments $2,937.24 First instalment $2,937.24 Balloon $0.00 Net…" at bounding box center [348, 111] width 165 height 362
click at [211, 223] on label "Advance" at bounding box center [203, 227] width 30 height 12
click at [192, 223] on input "Advance" at bounding box center [190, 223] width 4 height 4
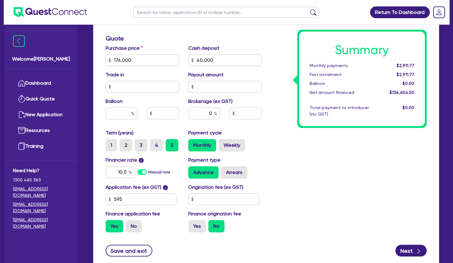
scroll to position [298, 0]
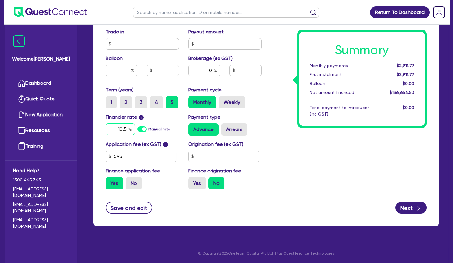
drag, startPoint x: 118, startPoint y: 128, endPoint x: 174, endPoint y: 125, distance: 55.4
click at [135, 125] on input "10.5" at bounding box center [119, 129] width 29 height 12
click at [335, 148] on div "Summary Monthly payments $3,139.68 First instalment $3,139.68 Balloon $0.00 Net…" at bounding box center [348, 14] width 165 height 362
click at [269, 99] on div "Summary Monthly payments $3,139.68 First instalment $3,139.68 Balloon $0.00 Net…" at bounding box center [348, 14] width 165 height 362
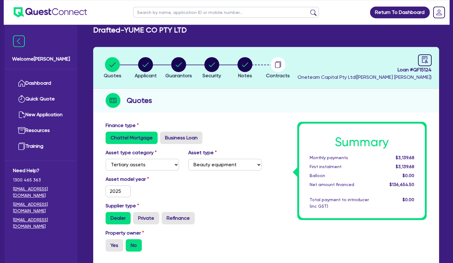
scroll to position [0, 0]
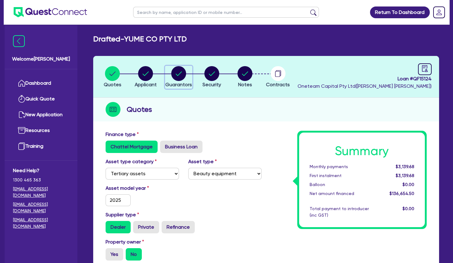
click at [181, 73] on circle "button" at bounding box center [178, 73] width 15 height 15
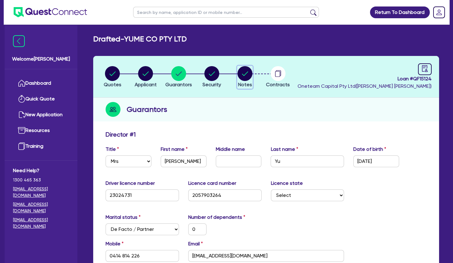
click at [247, 74] on circle "button" at bounding box center [244, 73] width 15 height 15
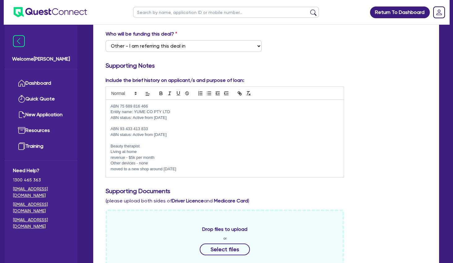
click at [166, 141] on p at bounding box center [224, 141] width 228 height 6
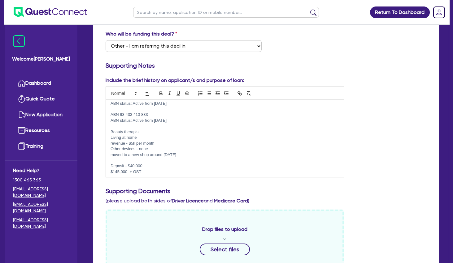
scroll to position [27, 0]
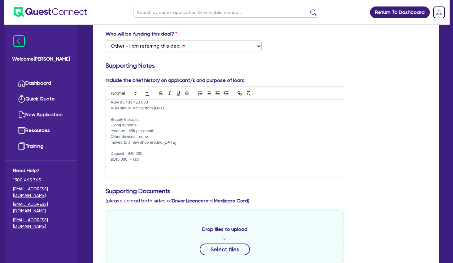
click at [117, 169] on p at bounding box center [224, 171] width 228 height 6
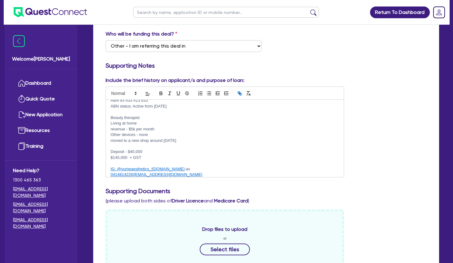
click at [145, 164] on p at bounding box center [224, 164] width 228 height 6
drag, startPoint x: 203, startPoint y: 175, endPoint x: 105, endPoint y: 166, distance: 98.8
click at [106, 166] on div "ABN 75 689 816 466 Entity name: YUME CO PTY LTD ABN status: Active from [DATE] …" at bounding box center [225, 138] width 238 height 77
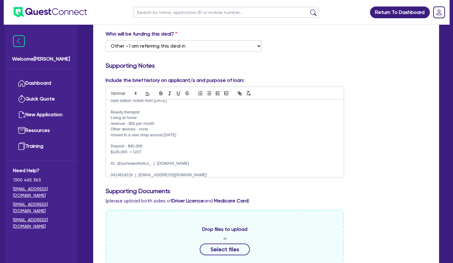
scroll to position [41, 0]
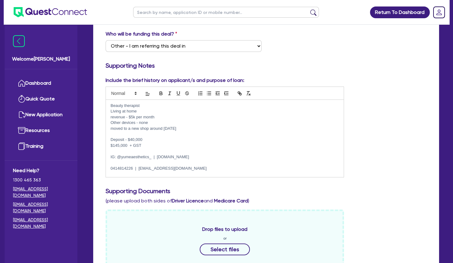
click at [172, 151] on p at bounding box center [224, 151] width 228 height 6
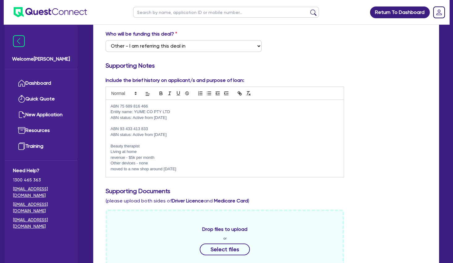
scroll to position [0, 0]
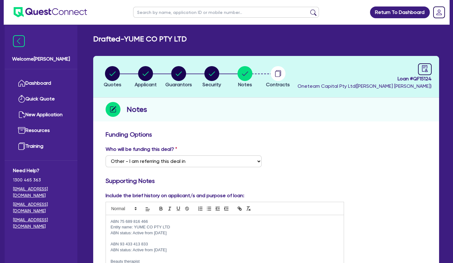
click at [150, 73] on circle "button" at bounding box center [145, 73] width 15 height 15
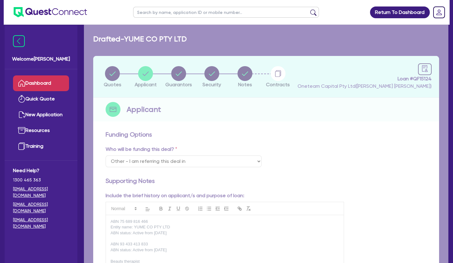
click at [47, 84] on link "Dashboard" at bounding box center [41, 83] width 56 height 16
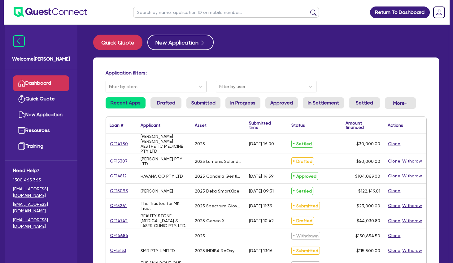
click at [182, 13] on input "text" at bounding box center [226, 12] width 186 height 11
click at [147, 12] on input "text" at bounding box center [226, 12] width 186 height 11
click at [308, 9] on button "submit" at bounding box center [313, 13] width 10 height 9
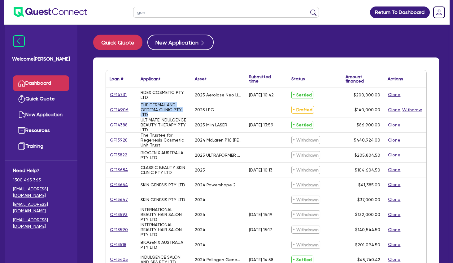
drag, startPoint x: 154, startPoint y: 115, endPoint x: 141, endPoint y: 105, distance: 16.4
click at [141, 105] on div "THE DERMAL AND OEDEMA CLINIC PTY LTD" at bounding box center [163, 109] width 47 height 15
copy div "THE DERMAL AND OEDEMA CLINIC PTY LTD"
click at [126, 109] on link "QF14906" at bounding box center [119, 109] width 19 height 7
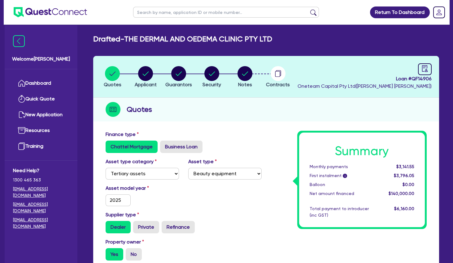
click at [180, 65] on header "Quotes Applicant [GEOGRAPHIC_DATA] Security Notes Contracts Loan # QF14906 Onet…" at bounding box center [266, 77] width 346 height 42
click at [178, 74] on circle "button" at bounding box center [178, 73] width 15 height 15
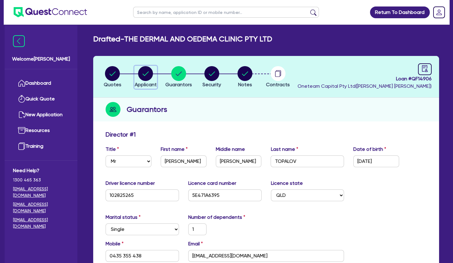
click at [145, 75] on icon "button" at bounding box center [146, 73] width 6 height 4
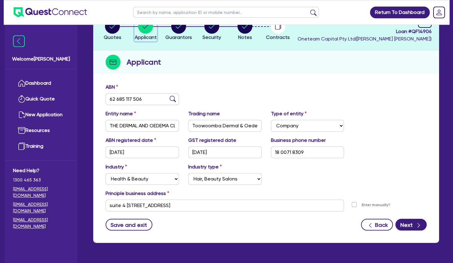
scroll to position [64, 0]
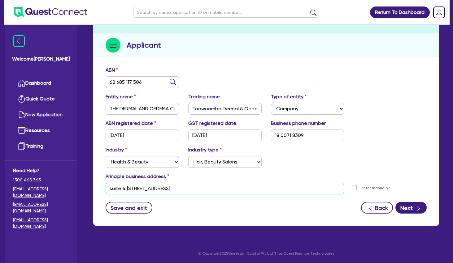
click at [156, 188] on input "suite 4 [STREET_ADDRESS]" at bounding box center [224, 189] width 238 height 12
click at [159, 192] on input "suite 4 [STREET_ADDRESS]" at bounding box center [224, 189] width 238 height 12
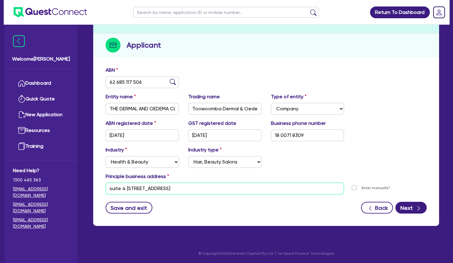
click at [162, 187] on input "suite 4 [STREET_ADDRESS]" at bounding box center [224, 189] width 238 height 12
click at [201, 75] on div "ABN 62 685 117 506" at bounding box center [266, 80] width 330 height 27
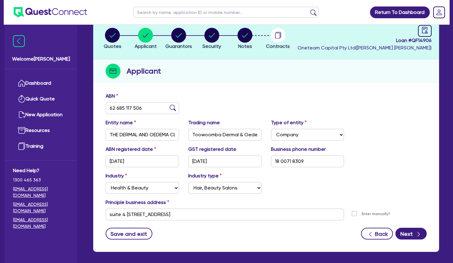
scroll to position [0, 0]
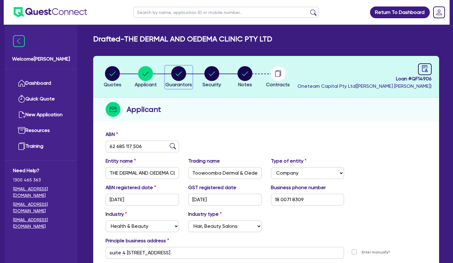
click at [181, 74] on circle "button" at bounding box center [178, 73] width 15 height 15
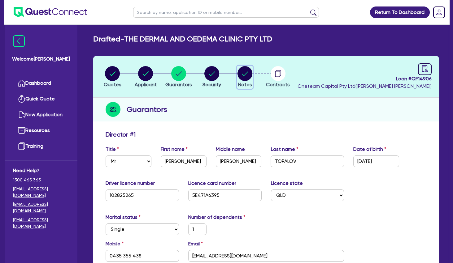
click at [247, 74] on circle "button" at bounding box center [244, 73] width 15 height 15
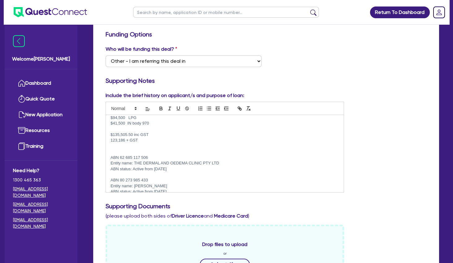
scroll to position [21, 0]
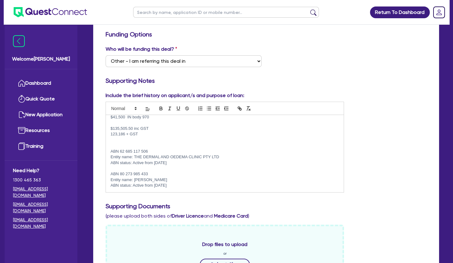
click at [183, 174] on p "ABN 80 273 985 433" at bounding box center [224, 174] width 228 height 6
drag, startPoint x: 187, startPoint y: 187, endPoint x: 185, endPoint y: 174, distance: 12.8
click at [187, 187] on p "ABN status: Active from [DATE]" at bounding box center [224, 186] width 228 height 6
click at [185, 174] on p "ABN 80 273 985 433" at bounding box center [224, 174] width 228 height 6
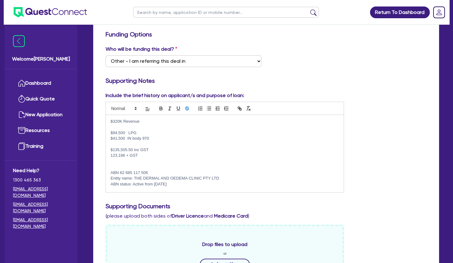
scroll to position [0, 0]
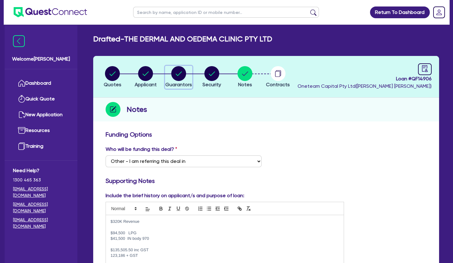
click at [178, 75] on icon "button" at bounding box center [179, 73] width 6 height 4
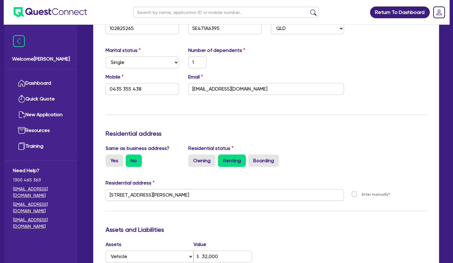
scroll to position [267, 0]
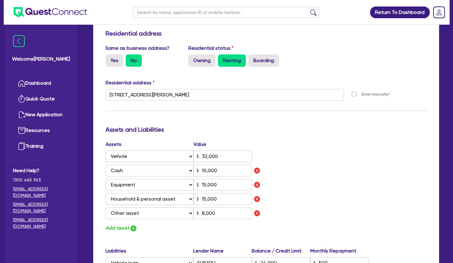
click at [325, 152] on div "Assets Value Select Asset Cash Property Investment property Vehicle Truck Trail…" at bounding box center [266, 187] width 330 height 92
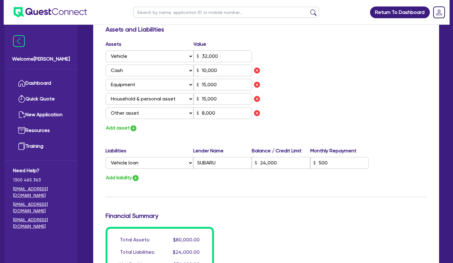
click at [276, 178] on div "Add liability" at bounding box center [266, 178] width 330 height 8
click at [324, 109] on div "Assets Value Select Asset Cash Property Investment property Vehicle Truck Trail…" at bounding box center [266, 87] width 330 height 92
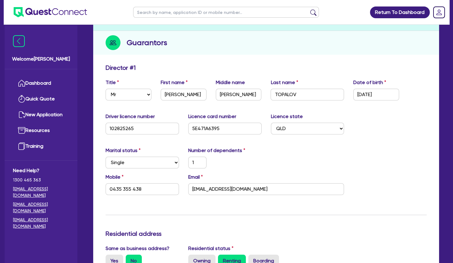
scroll to position [0, 0]
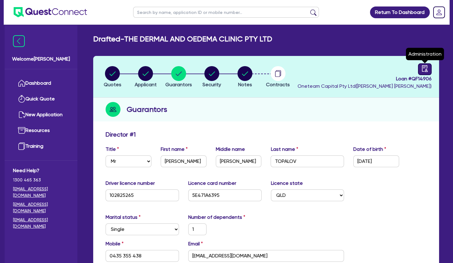
click at [424, 70] on icon "audit" at bounding box center [424, 68] width 7 height 7
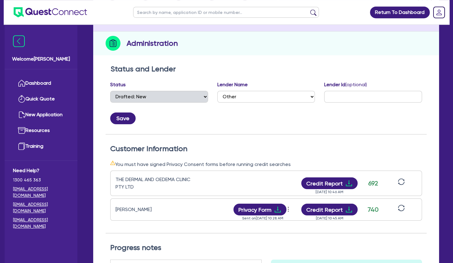
scroll to position [100, 0]
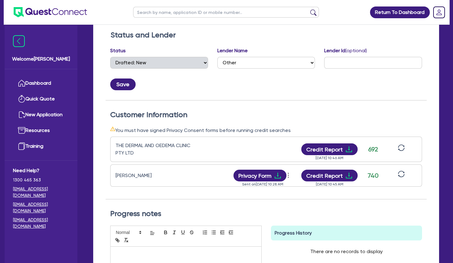
click at [389, 105] on div "Customer Information You must have signed Privacy Consent forms before running …" at bounding box center [265, 150] width 321 height 99
drag, startPoint x: 228, startPoint y: 131, endPoint x: 256, endPoint y: 130, distance: 28.8
click at [254, 130] on div "You must have signed Privacy Consent forms before running credit searches" at bounding box center [266, 131] width 312 height 8
click at [256, 130] on div "You must have signed Privacy Consent forms before running credit searches" at bounding box center [266, 131] width 312 height 8
drag, startPoint x: 240, startPoint y: 129, endPoint x: 256, endPoint y: 130, distance: 16.1
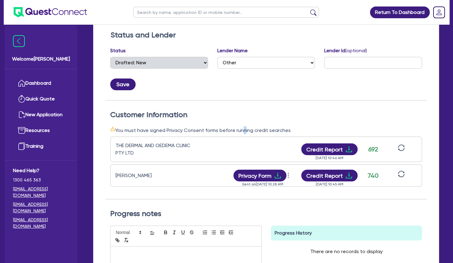
click at [252, 130] on div "You must have signed Privacy Consent forms before running credit searches" at bounding box center [266, 131] width 312 height 8
click at [256, 130] on div "You must have signed Privacy Consent forms before running credit searches" at bounding box center [266, 131] width 312 height 8
drag, startPoint x: 243, startPoint y: 130, endPoint x: 278, endPoint y: 126, distance: 35.1
click at [278, 126] on div "Customer Information You must have signed Privacy Consent forms before running …" at bounding box center [265, 154] width 321 height 89
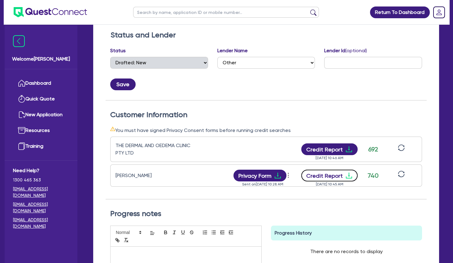
click at [348, 177] on icon "download" at bounding box center [348, 175] width 7 height 7
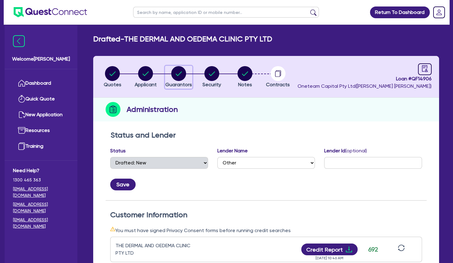
click at [181, 74] on circle "button" at bounding box center [178, 73] width 15 height 15
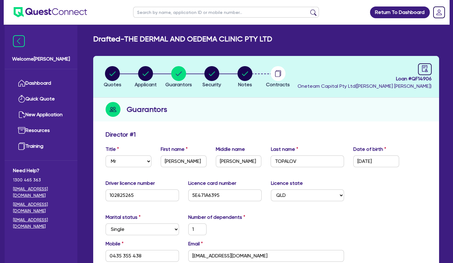
click at [231, 117] on div "Guarantors" at bounding box center [266, 110] width 346 height 24
click at [144, 75] on icon "button" at bounding box center [146, 73] width 6 height 4
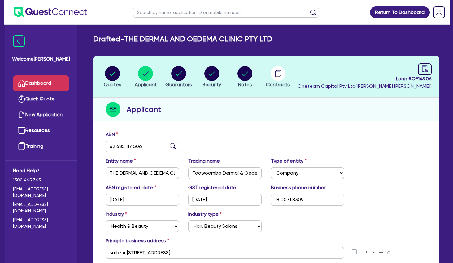
click at [54, 82] on link "Dashboard" at bounding box center [41, 83] width 56 height 16
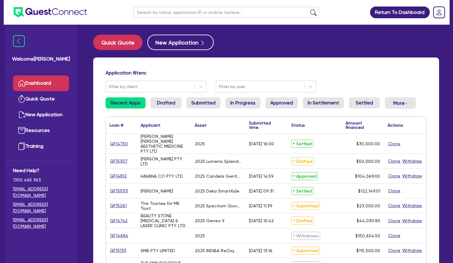
click at [172, 13] on input "text" at bounding box center [226, 12] width 186 height 11
click at [308, 9] on button "submit" at bounding box center [313, 13] width 10 height 9
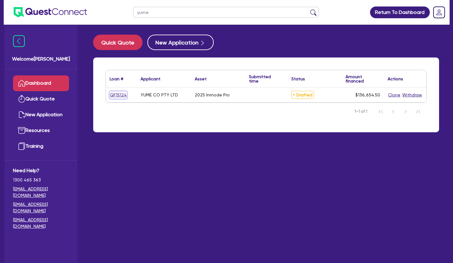
click at [119, 94] on link "QF15124" at bounding box center [118, 95] width 17 height 7
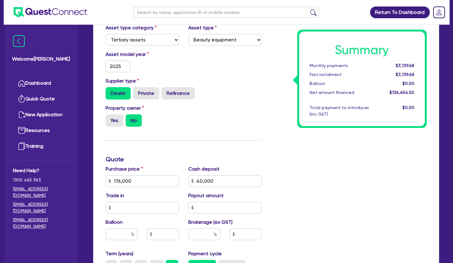
scroll to position [200, 0]
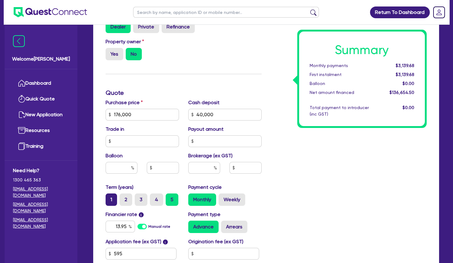
click at [112, 197] on label "1" at bounding box center [110, 200] width 11 height 12
click at [110, 197] on input "1" at bounding box center [107, 196] width 4 height 4
click at [126, 163] on input "text" at bounding box center [121, 168] width 32 height 12
click at [149, 142] on input "text" at bounding box center [141, 141] width 73 height 12
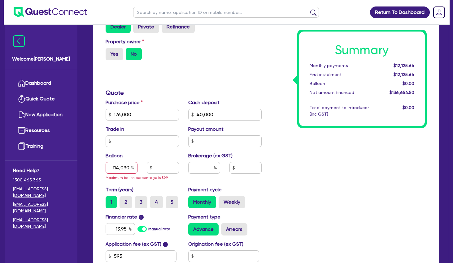
drag, startPoint x: 132, startPoint y: 167, endPoint x: 105, endPoint y: 167, distance: 26.6
click at [105, 167] on div "114,090" at bounding box center [121, 168] width 32 height 12
drag, startPoint x: 110, startPoint y: 167, endPoint x: 136, endPoint y: 167, distance: 26.3
click at [136, 167] on input "114,090" at bounding box center [121, 168] width 32 height 12
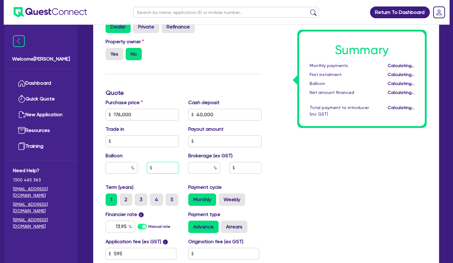
click at [168, 168] on input "text" at bounding box center [163, 168] width 32 height 12
paste input "114,090"
click at [313, 177] on div "Summary Monthly payments $3,313.26 First instalment $3,313.26 Balloon $114,090.…" at bounding box center [348, 111] width 165 height 362
click at [321, 122] on div "Summary Monthly payments $3,313.26 First instalment $3,313.26 Balloon $114,090.…" at bounding box center [362, 79] width 126 height 95
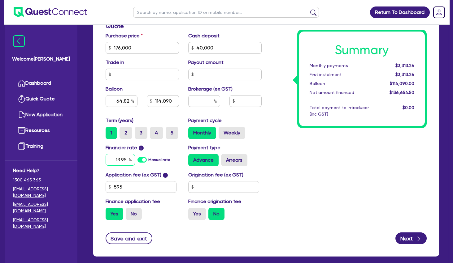
drag, startPoint x: 115, startPoint y: 160, endPoint x: 155, endPoint y: 161, distance: 39.3
click at [135, 161] on input "13.95" at bounding box center [119, 160] width 29 height 12
click at [286, 157] on div "Summary Monthly payments $3,313.26 First instalment $3,313.26 Balloon $114,090.…" at bounding box center [348, 45] width 165 height 362
click at [299, 147] on div "Summary Monthly payments $3,211.44 First instalment $3,211.44 Balloon $114,090.…" at bounding box center [348, 45] width 165 height 362
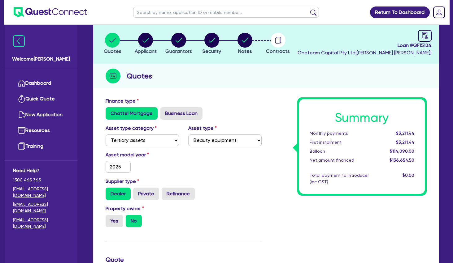
scroll to position [0, 0]
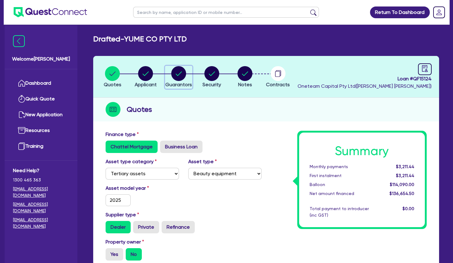
click at [186, 74] on div "button" at bounding box center [178, 73] width 27 height 15
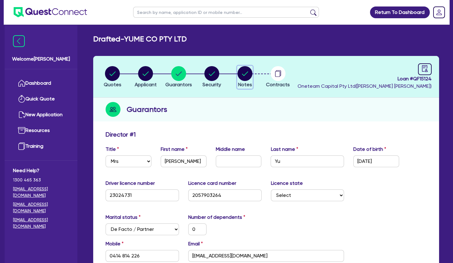
click at [245, 72] on circle "button" at bounding box center [244, 73] width 15 height 15
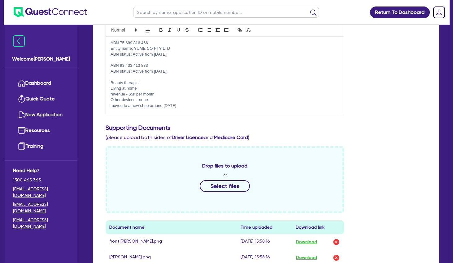
scroll to position [200, 0]
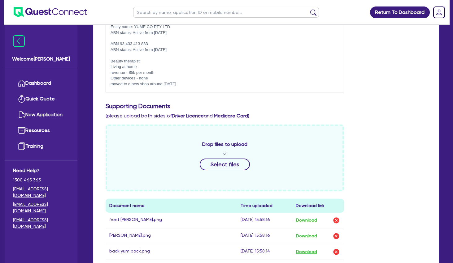
click at [165, 78] on p "Other devices - none" at bounding box center [224, 78] width 228 height 6
click at [197, 82] on p "moved to a new shop around [DATE]" at bounding box center [224, 84] width 228 height 6
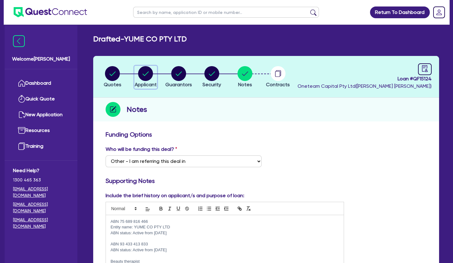
click at [141, 79] on icon "button" at bounding box center [145, 73] width 15 height 15
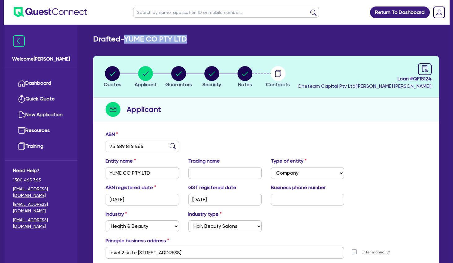
drag, startPoint x: 195, startPoint y: 40, endPoint x: 130, endPoint y: 38, distance: 64.7
click at [130, 38] on div "Drafted - YUME CO PTY LTD" at bounding box center [265, 39] width 355 height 9
copy h2 "YUME CO PTY LTD"
drag, startPoint x: 432, startPoint y: 78, endPoint x: 414, endPoint y: 79, distance: 18.0
click at [414, 79] on header "Quotes Applicant [GEOGRAPHIC_DATA] Security Notes Contracts Loan # QF15124 Onet…" at bounding box center [266, 77] width 346 height 42
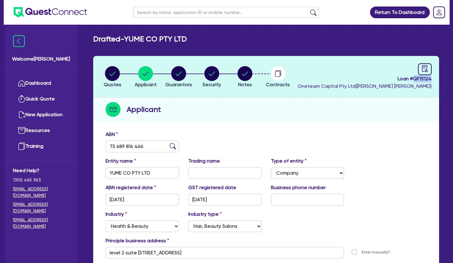
copy span "QF15124"
click at [182, 71] on circle "button" at bounding box center [178, 73] width 15 height 15
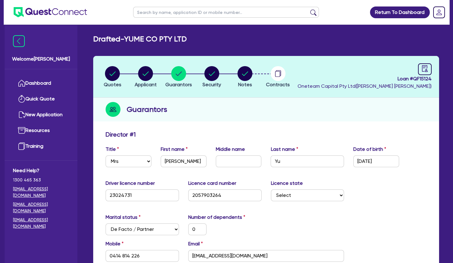
click at [190, 12] on input "text" at bounding box center [226, 12] width 186 height 11
click button "submit" at bounding box center [313, 13] width 10 height 9
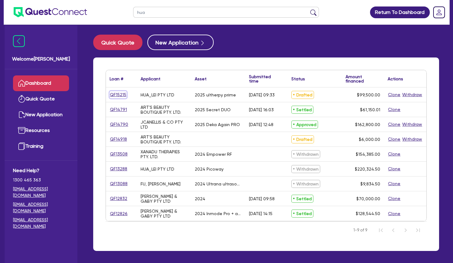
click at [122, 94] on link "QF15215" at bounding box center [118, 94] width 17 height 7
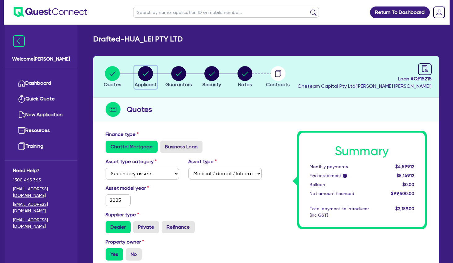
click at [153, 75] on icon "button" at bounding box center [145, 73] width 15 height 15
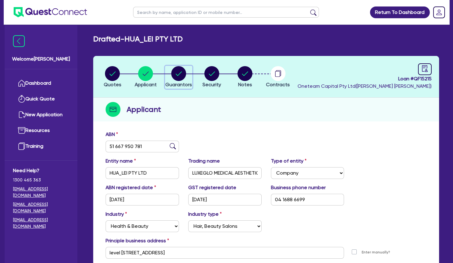
click at [183, 75] on circle "button" at bounding box center [178, 73] width 15 height 15
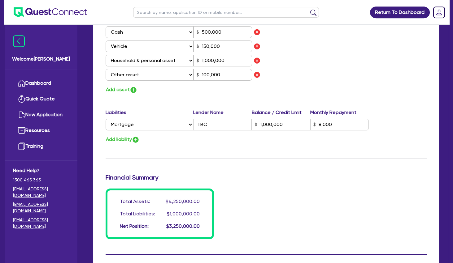
scroll to position [401, 0]
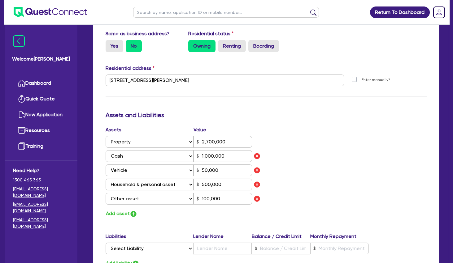
scroll to position [835, 0]
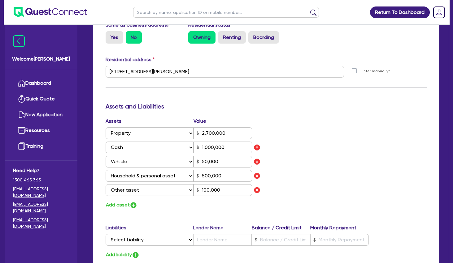
click at [346, 158] on div "Assets Value Select Asset Cash Property Investment property Vehicle Truck Trail…" at bounding box center [266, 164] width 330 height 92
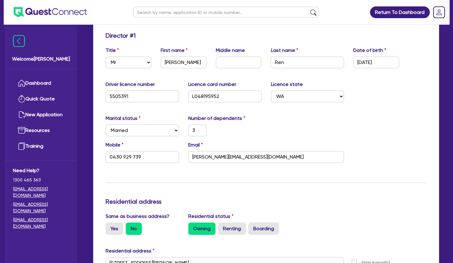
scroll to position [0, 0]
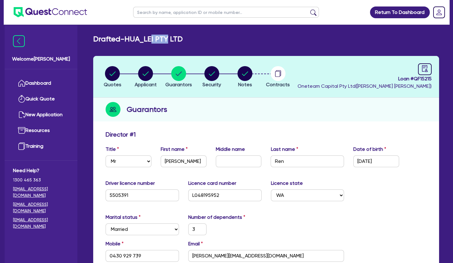
drag, startPoint x: 154, startPoint y: 39, endPoint x: 177, endPoint y: 40, distance: 22.9
click at [177, 40] on h2 "Drafted - HUA_LEI PTY LTD" at bounding box center [137, 39] width 89 height 9
drag, startPoint x: 165, startPoint y: 39, endPoint x: 184, endPoint y: 41, distance: 18.7
click at [183, 41] on h2 "Drafted - HUA_LEI PTY LTD" at bounding box center [137, 39] width 89 height 9
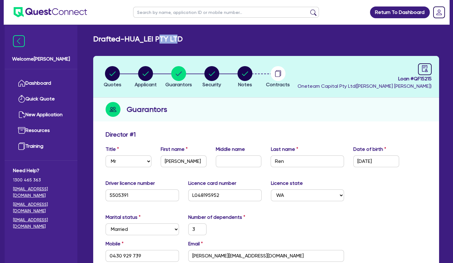
click at [183, 41] on h2 "Drafted - HUA_LEI PTY LTD" at bounding box center [137, 39] width 89 height 9
drag, startPoint x: 187, startPoint y: 40, endPoint x: 129, endPoint y: 37, distance: 58.8
click at [129, 37] on div "Drafted - HUA_LEI PTY LTD" at bounding box center [265, 39] width 355 height 9
click at [129, 37] on h2 "Drafted - HUA_LEI PTY LTD" at bounding box center [137, 39] width 89 height 9
click at [147, 71] on circle "button" at bounding box center [145, 73] width 15 height 15
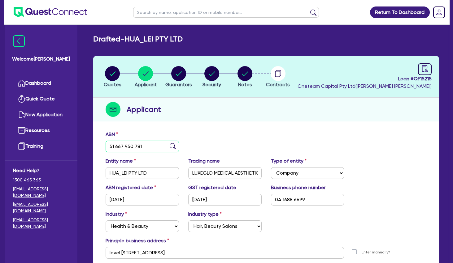
click at [137, 147] on input "51 667 950 781" at bounding box center [141, 147] width 73 height 12
click at [178, 75] on icon "button" at bounding box center [179, 73] width 6 height 4
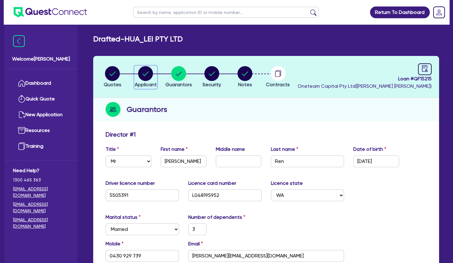
click at [142, 75] on circle "button" at bounding box center [145, 73] width 15 height 15
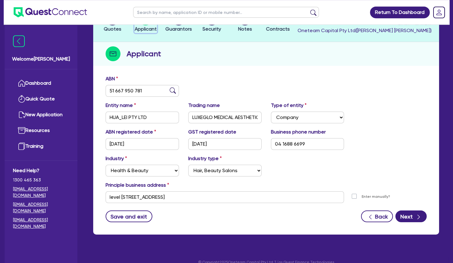
scroll to position [64, 0]
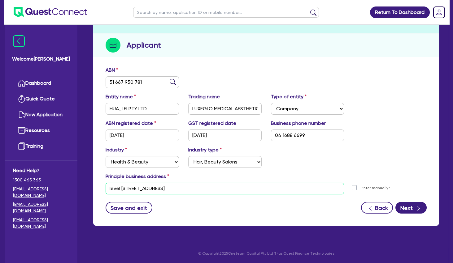
click at [167, 188] on input "level [STREET_ADDRESS]" at bounding box center [224, 189] width 238 height 12
click at [221, 112] on input "LUXEGLO MEDICAL AESTHETICS" at bounding box center [224, 109] width 73 height 12
drag, startPoint x: 213, startPoint y: 107, endPoint x: 181, endPoint y: 107, distance: 32.5
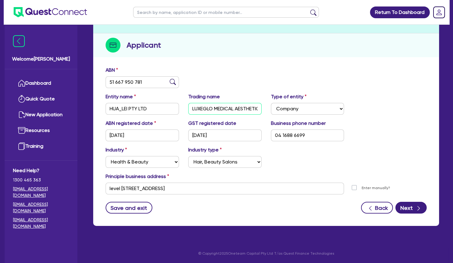
click at [188, 107] on input "LUXEGLO MEDICAL AESTHETICS" at bounding box center [224, 109] width 73 height 12
click at [198, 71] on div "ABN 51 667 950 781" at bounding box center [266, 80] width 330 height 27
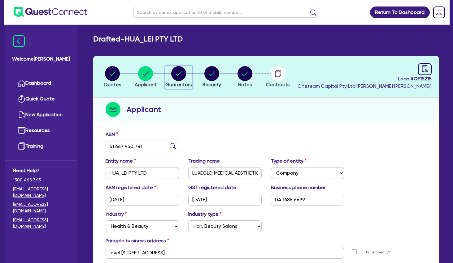
click at [168, 70] on div "button" at bounding box center [178, 73] width 27 height 15
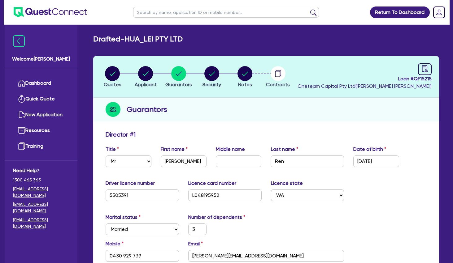
click at [179, 15] on input "text" at bounding box center [226, 12] width 186 height 11
click button "submit" at bounding box center [313, 13] width 10 height 9
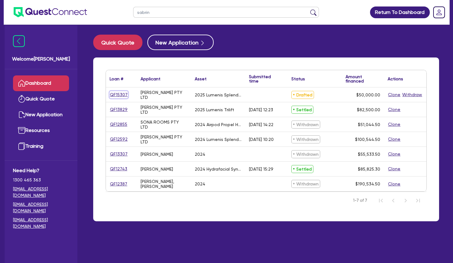
click at [125, 94] on link "QF15307" at bounding box center [119, 94] width 18 height 7
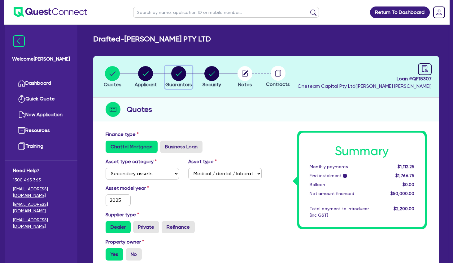
click at [177, 70] on circle "button" at bounding box center [178, 73] width 15 height 15
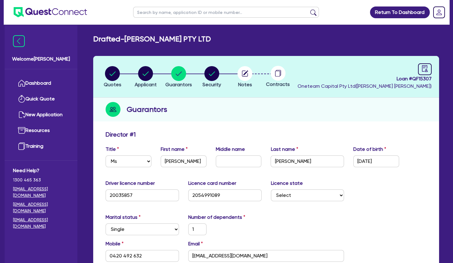
click at [150, 12] on input "text" at bounding box center [226, 12] width 186 height 11
click button "submit" at bounding box center [313, 13] width 10 height 9
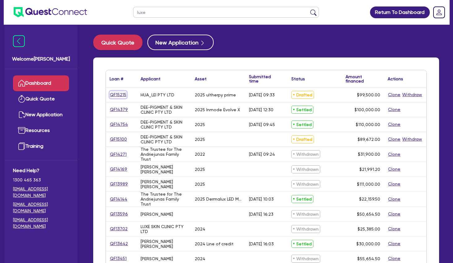
click at [122, 94] on link "QF15215" at bounding box center [118, 94] width 17 height 7
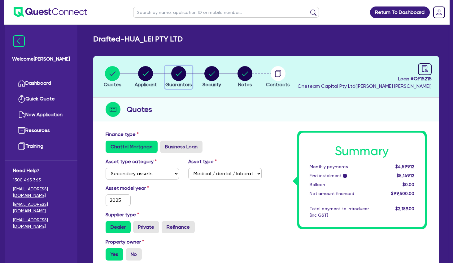
click at [182, 76] on circle "button" at bounding box center [178, 73] width 15 height 15
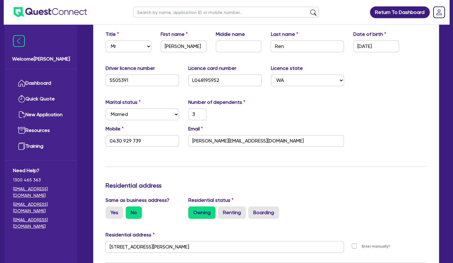
scroll to position [67, 0]
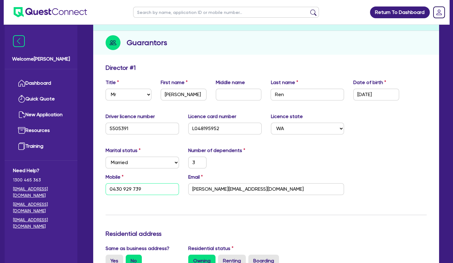
click at [128, 187] on input "0430 929 739" at bounding box center [141, 189] width 73 height 12
click at [228, 190] on input "[PERSON_NAME][EMAIL_ADDRESS][DOMAIN_NAME]" at bounding box center [266, 189] width 156 height 12
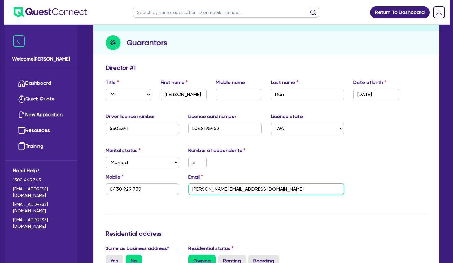
click at [229, 190] on input "[PERSON_NAME][EMAIL_ADDRESS][DOMAIN_NAME]" at bounding box center [266, 189] width 156 height 12
click at [294, 158] on div "Marital status Select [DEMOGRAPHIC_DATA] Married De Facto / Partner Number of d…" at bounding box center [266, 160] width 330 height 27
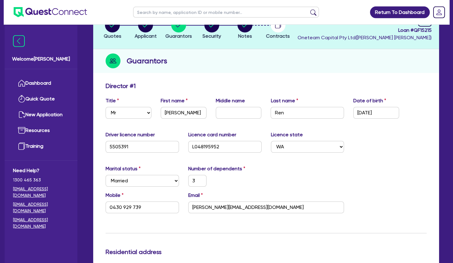
scroll to position [33, 0]
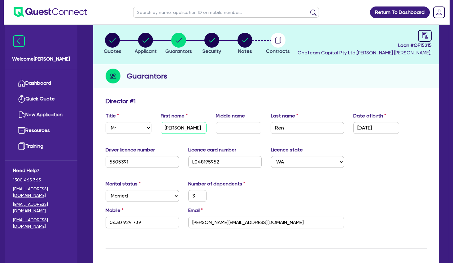
click at [172, 127] on input "[PERSON_NAME]" at bounding box center [184, 128] width 46 height 12
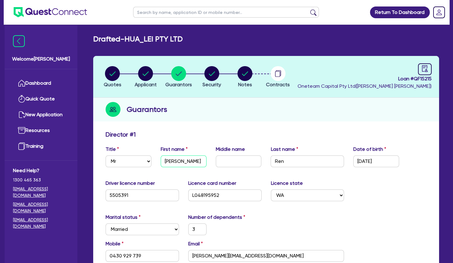
click at [179, 164] on input "[PERSON_NAME]" at bounding box center [184, 162] width 46 height 12
click at [276, 162] on input "Ren" at bounding box center [306, 162] width 73 height 12
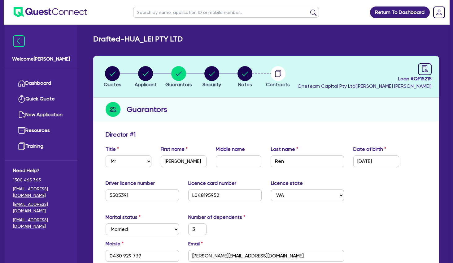
scroll to position [134, 0]
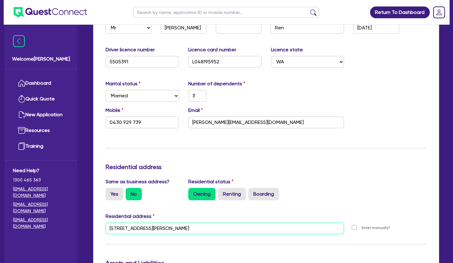
click at [176, 232] on input "[STREET_ADDRESS][PERSON_NAME]" at bounding box center [224, 229] width 238 height 12
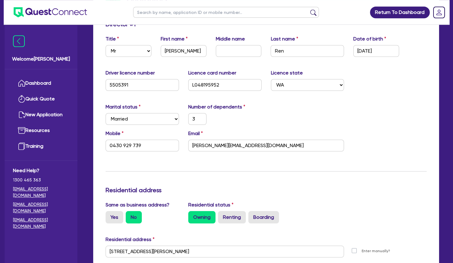
scroll to position [100, 0]
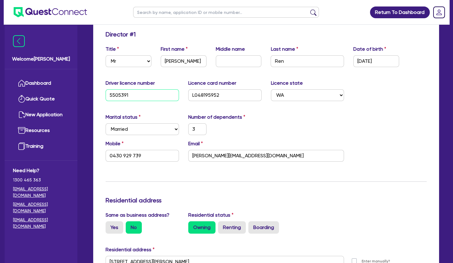
click at [125, 94] on input "5505391" at bounding box center [141, 95] width 73 height 12
click at [199, 99] on input "L048195952" at bounding box center [224, 95] width 73 height 12
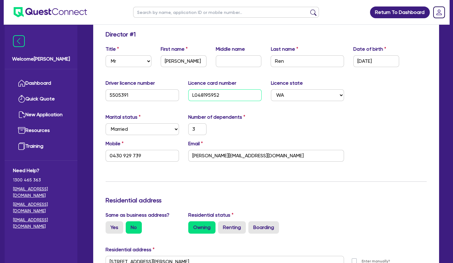
click at [199, 99] on input "L048195952" at bounding box center [224, 95] width 73 height 12
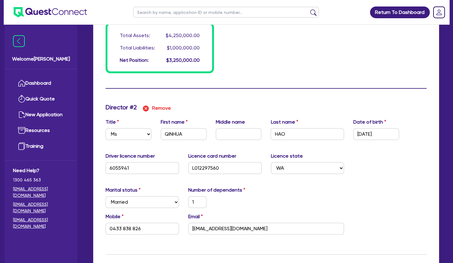
scroll to position [601, 0]
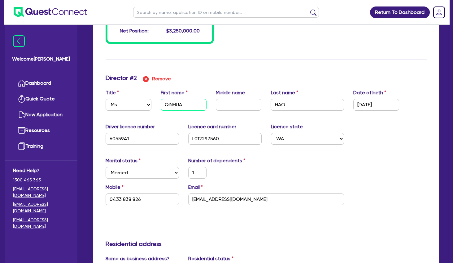
click at [181, 106] on input "QINHUA" at bounding box center [184, 105] width 46 height 12
click at [292, 105] on input "HAO" at bounding box center [306, 105] width 73 height 12
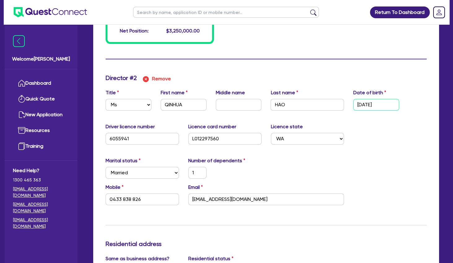
drag, startPoint x: 364, startPoint y: 103, endPoint x: 348, endPoint y: 103, distance: 16.1
click at [353, 103] on input "[DATE]" at bounding box center [376, 105] width 46 height 12
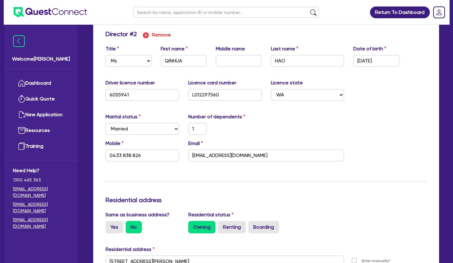
scroll to position [668, 0]
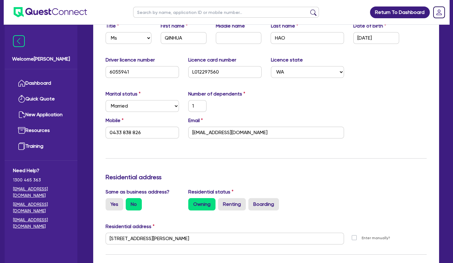
click at [161, 238] on input "[STREET_ADDRESS][PERSON_NAME]" at bounding box center [224, 239] width 238 height 12
click at [226, 134] on input "[EMAIL_ADDRESS][DOMAIN_NAME]" at bounding box center [266, 133] width 156 height 12
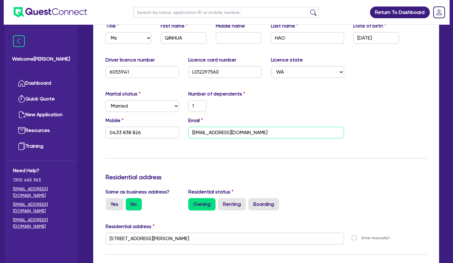
click at [226, 134] on input "[EMAIL_ADDRESS][DOMAIN_NAME]" at bounding box center [266, 133] width 156 height 12
click at [135, 132] on input "0433 838 826" at bounding box center [141, 133] width 73 height 12
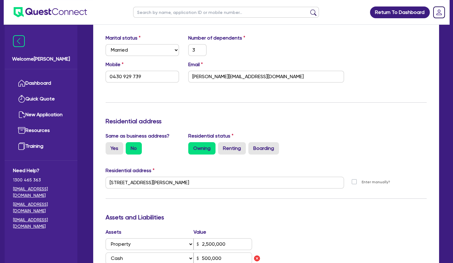
scroll to position [167, 0]
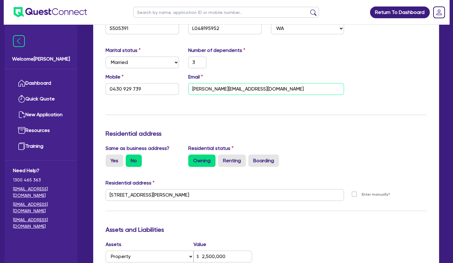
click at [214, 89] on input "[PERSON_NAME][EMAIL_ADDRESS][DOMAIN_NAME]" at bounding box center [266, 89] width 156 height 12
click at [131, 88] on input "0430 929 739" at bounding box center [141, 89] width 73 height 12
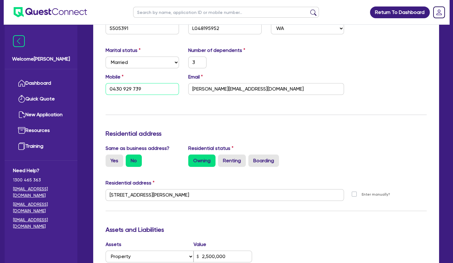
click at [131, 88] on input "0430 929 739" at bounding box center [141, 89] width 73 height 12
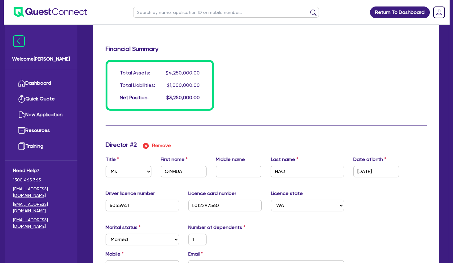
scroll to position [668, 0]
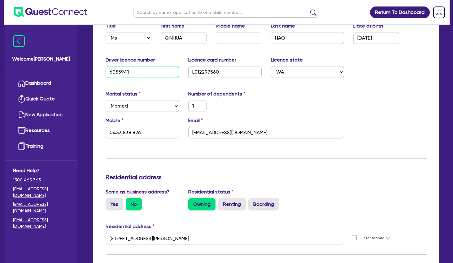
click at [126, 69] on input "6055941" at bounding box center [141, 72] width 73 height 12
click at [207, 74] on input "L012297560" at bounding box center [224, 72] width 73 height 12
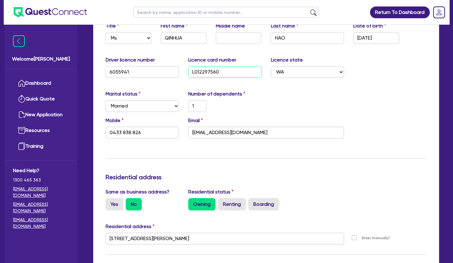
click at [207, 74] on input "L012297560" at bounding box center [224, 72] width 73 height 12
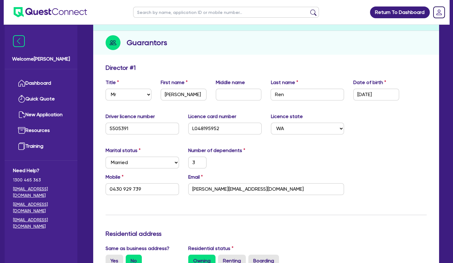
scroll to position [0, 0]
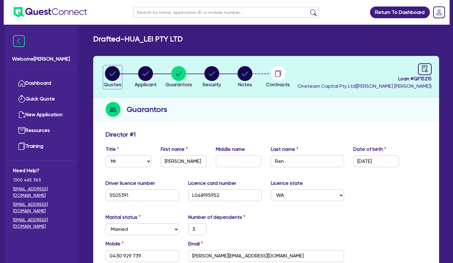
click at [117, 72] on circle "button" at bounding box center [112, 73] width 15 height 15
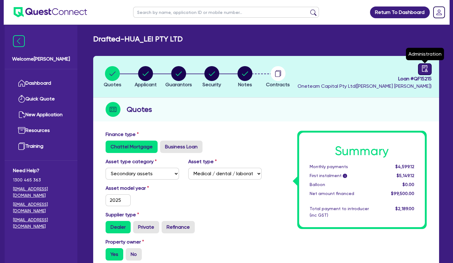
click at [420, 67] on link at bounding box center [425, 69] width 14 height 12
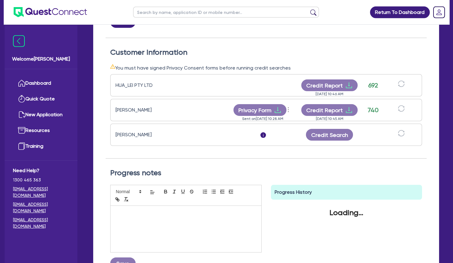
scroll to position [167, 0]
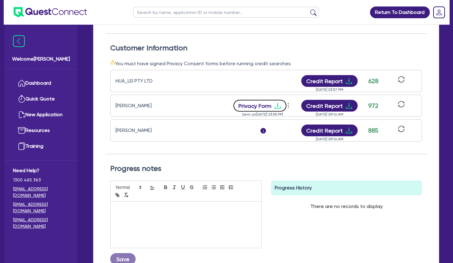
click at [280, 107] on icon "download" at bounding box center [277, 105] width 7 height 7
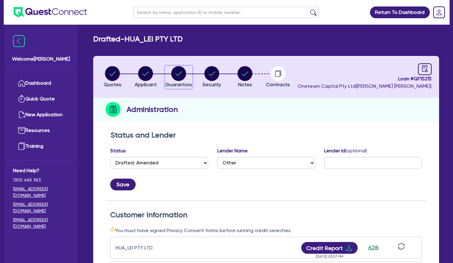
click at [174, 76] on circle "button" at bounding box center [178, 73] width 15 height 15
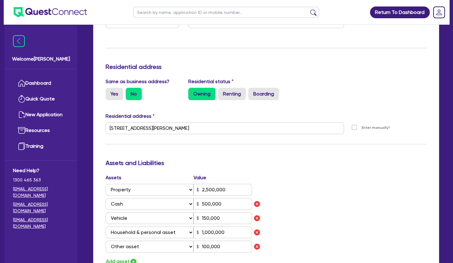
scroll to position [334, 0]
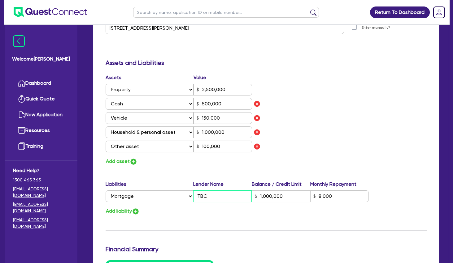
drag, startPoint x: 217, startPoint y: 198, endPoint x: 175, endPoint y: 194, distance: 42.8
click at [193, 196] on input "TBC" at bounding box center [222, 197] width 58 height 12
click at [193, 194] on input "TBC" at bounding box center [222, 197] width 58 height 12
drag, startPoint x: 283, startPoint y: 196, endPoint x: 227, endPoint y: 195, distance: 56.0
click at [251, 193] on input "1,000,000" at bounding box center [280, 197] width 58 height 12
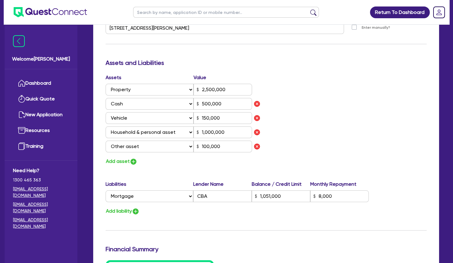
click at [326, 134] on div "Assets Value Select Asset Cash Property Investment property Vehicle Truck Trail…" at bounding box center [266, 120] width 330 height 92
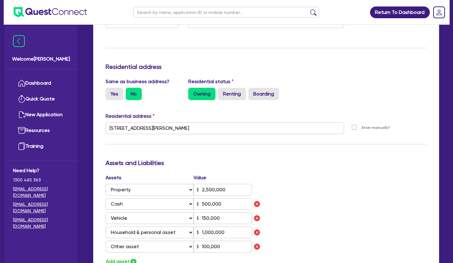
click at [336, 122] on div "Residential address" at bounding box center [266, 118] width 330 height 10
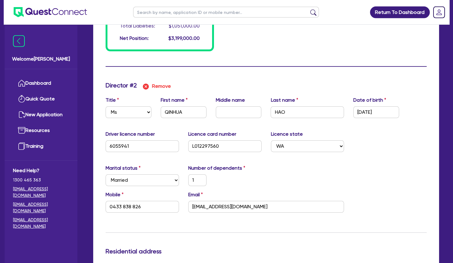
scroll to position [568, 0]
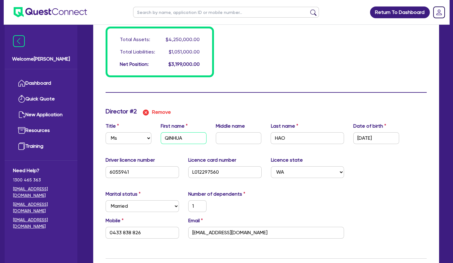
click at [182, 142] on input "QINHUA" at bounding box center [184, 138] width 46 height 12
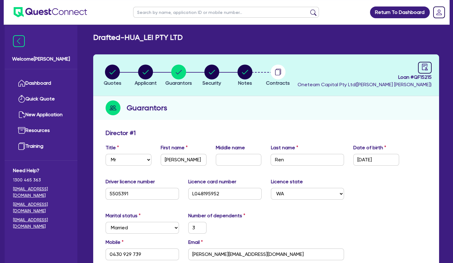
scroll to position [0, 0]
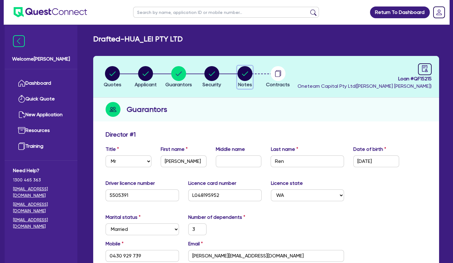
click at [244, 73] on circle "button" at bounding box center [244, 73] width 15 height 15
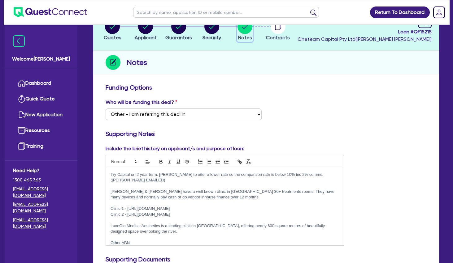
scroll to position [67, 0]
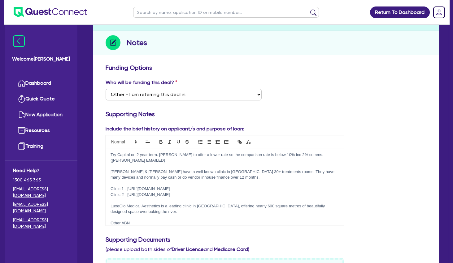
drag, startPoint x: 185, startPoint y: 189, endPoint x: 124, endPoint y: 182, distance: 61.7
click at [124, 182] on div "Try Capital on 2 year term. [PERSON_NAME] to offer a lower rate so the comparis…" at bounding box center [225, 186] width 238 height 77
click at [162, 208] on p "LuxeGlo Medical Aesthetics is a leading clinic in [GEOGRAPHIC_DATA], offering n…" at bounding box center [224, 209] width 228 height 11
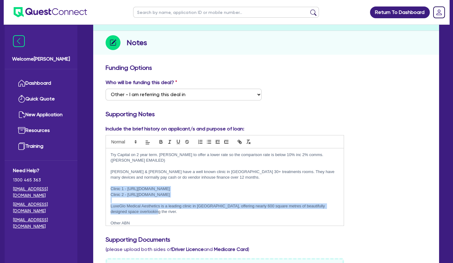
drag, startPoint x: 165, startPoint y: 207, endPoint x: 109, endPoint y: 184, distance: 59.9
click at [109, 184] on div "Try Capital on 2 year term. [PERSON_NAME] to offer a lower rate so the comparis…" at bounding box center [225, 186] width 238 height 77
copy div "Clinic 1 - [URL][DOMAIN_NAME] Clinic 2 - [URL][DOMAIN_NAME] LuxeGlo Medical Aes…"
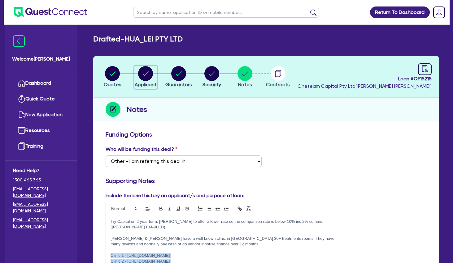
click at [139, 73] on circle "button" at bounding box center [145, 73] width 15 height 15
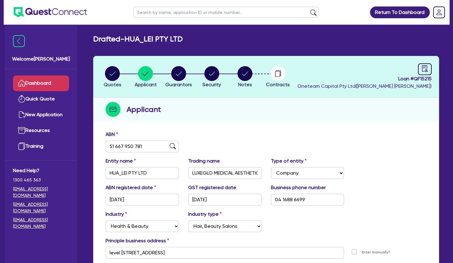
click at [65, 83] on link "Dashboard" at bounding box center [41, 83] width 56 height 16
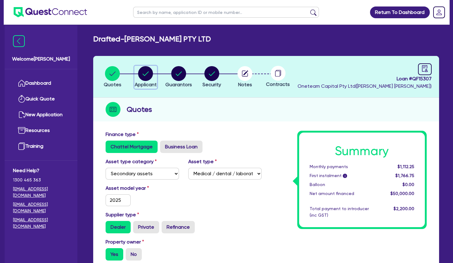
click at [148, 75] on circle "button" at bounding box center [145, 73] width 15 height 15
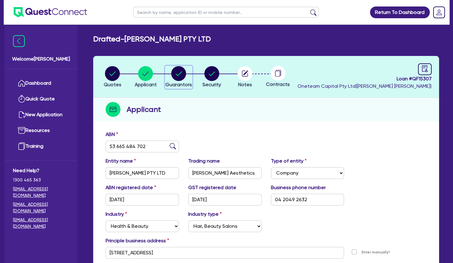
click at [179, 71] on circle "button" at bounding box center [178, 73] width 15 height 15
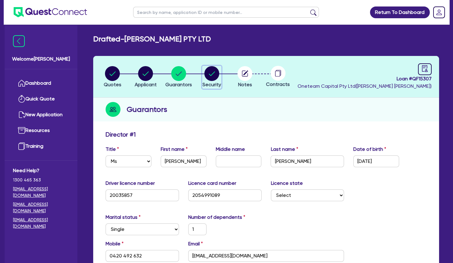
click at [210, 73] on circle "button" at bounding box center [211, 73] width 15 height 15
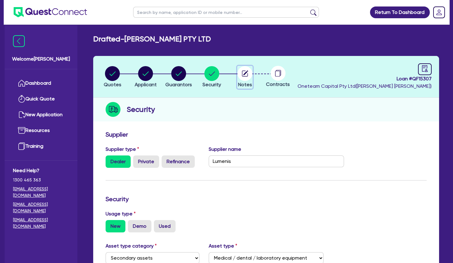
click at [244, 74] on icon "button" at bounding box center [245, 73] width 5 height 5
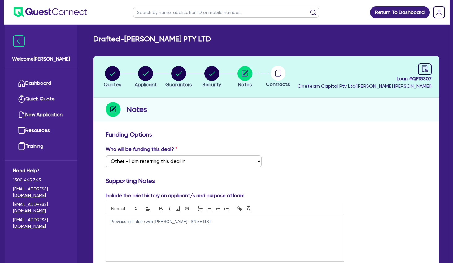
click at [217, 224] on p "Previous trilift done with [PERSON_NAME] - $75k+ GST" at bounding box center [224, 222] width 228 height 6
drag, startPoint x: 433, startPoint y: 79, endPoint x: 413, endPoint y: 79, distance: 20.4
click at [413, 79] on header "Quotes Applicant [GEOGRAPHIC_DATA] Security Notes Contracts Loan # QF15307 Onet…" at bounding box center [266, 77] width 346 height 42
copy span "QF15307"
click at [178, 72] on circle "button" at bounding box center [178, 73] width 15 height 15
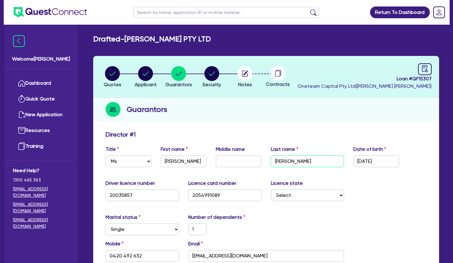
click at [286, 163] on input "[PERSON_NAME]" at bounding box center [306, 162] width 73 height 12
click at [149, 70] on circle "button" at bounding box center [145, 73] width 15 height 15
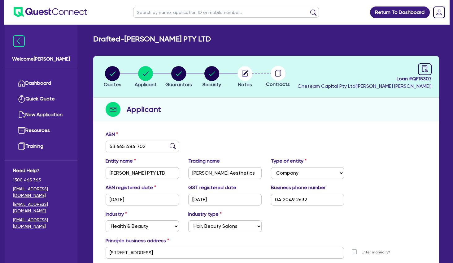
click at [182, 15] on input "text" at bounding box center [226, 12] width 186 height 11
click button "submit" at bounding box center [313, 13] width 10 height 9
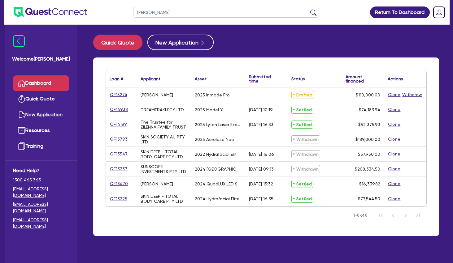
drag, startPoint x: 146, startPoint y: 13, endPoint x: 112, endPoint y: 10, distance: 33.8
click at [133, 10] on input "[PERSON_NAME]" at bounding box center [226, 12] width 186 height 11
click at [308, 9] on button "submit" at bounding box center [313, 13] width 10 height 9
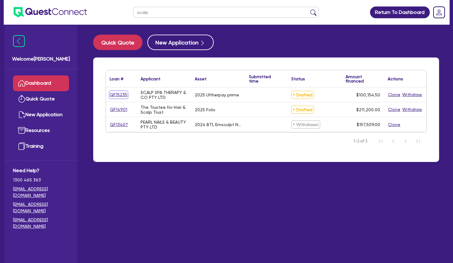
click at [119, 95] on link "QF15235" at bounding box center [119, 94] width 18 height 7
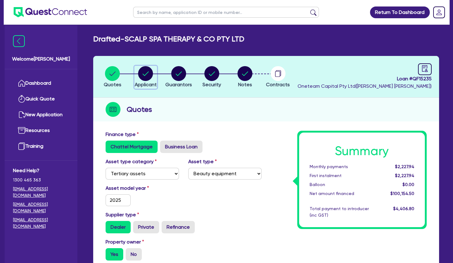
click at [148, 75] on circle "button" at bounding box center [145, 73] width 15 height 15
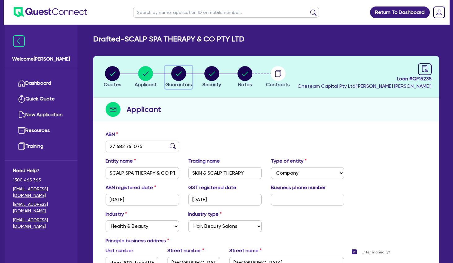
click at [174, 82] on span "Guarantors" at bounding box center [178, 85] width 27 height 6
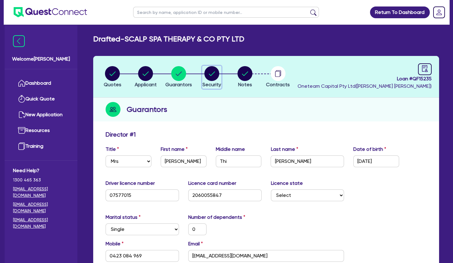
click at [212, 70] on circle "button" at bounding box center [211, 73] width 15 height 15
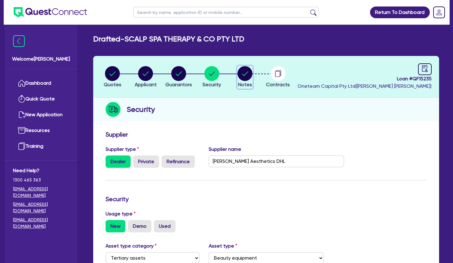
click at [248, 72] on circle "button" at bounding box center [244, 73] width 15 height 15
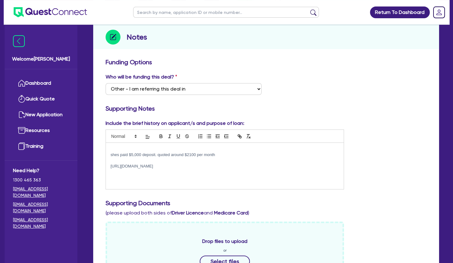
scroll to position [100, 0]
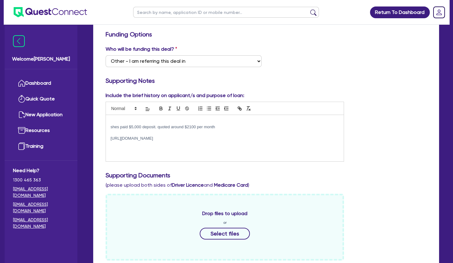
click at [155, 148] on div "shes paid $5,000 deposit. quoted around $2100 per month [URL][DOMAIN_NAME]" at bounding box center [225, 138] width 238 height 46
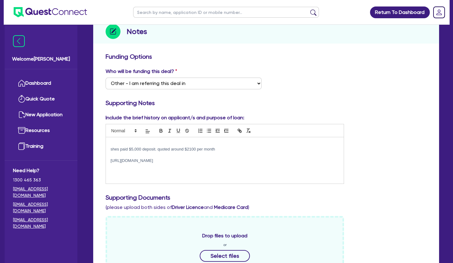
scroll to position [0, 0]
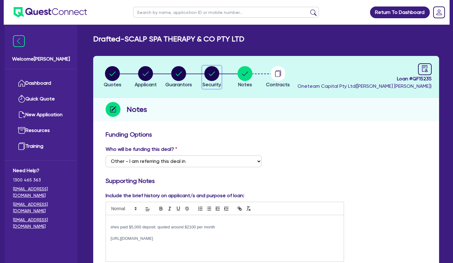
click at [208, 76] on circle "button" at bounding box center [211, 73] width 15 height 15
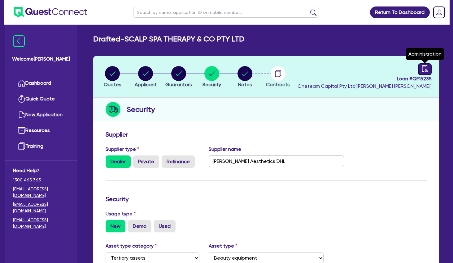
click at [423, 70] on icon "audit" at bounding box center [424, 68] width 7 height 7
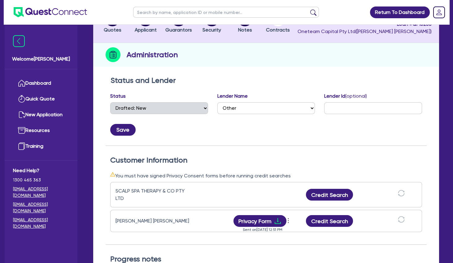
scroll to position [67, 0]
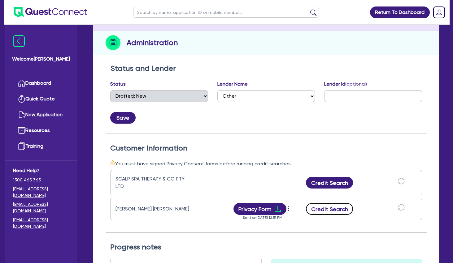
click at [330, 209] on button "Credit Search" at bounding box center [329, 209] width 47 height 12
click at [276, 211] on icon "download" at bounding box center [277, 208] width 7 height 7
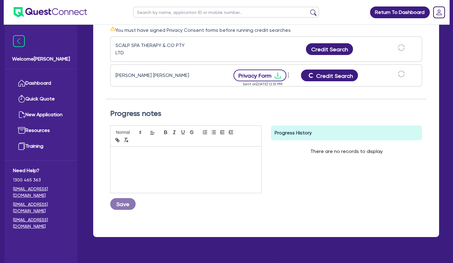
scroll to position [0, 0]
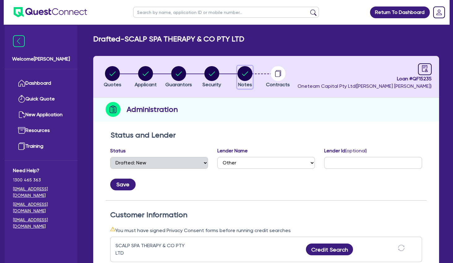
click at [244, 73] on circle "button" at bounding box center [244, 73] width 15 height 15
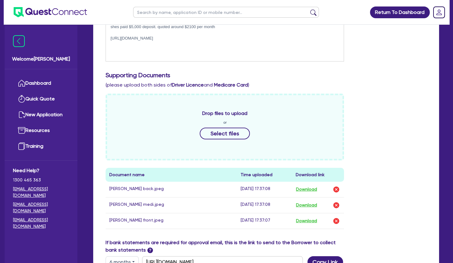
scroll to position [326, 0]
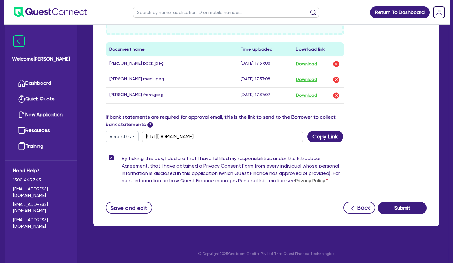
click at [124, 138] on button "6 months" at bounding box center [121, 137] width 33 height 12
click at [126, 173] on link "12 months" at bounding box center [130, 173] width 49 height 11
click at [322, 137] on button "Copy Link" at bounding box center [325, 137] width 36 height 12
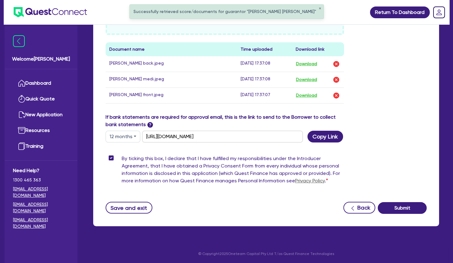
click at [130, 134] on button "12 months" at bounding box center [122, 137] width 35 height 12
click at [128, 161] on link "6 months" at bounding box center [130, 162] width 49 height 11
click at [326, 138] on button "Copy Link" at bounding box center [325, 137] width 36 height 12
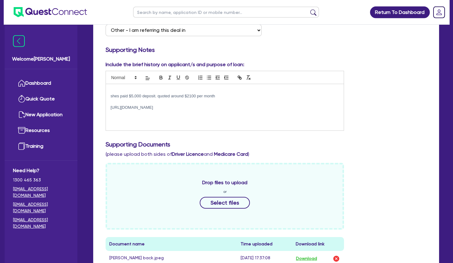
scroll to position [92, 0]
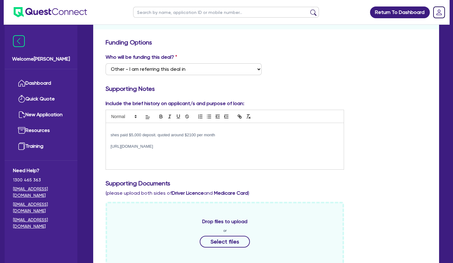
click at [185, 146] on p "[URL][DOMAIN_NAME]" at bounding box center [224, 147] width 228 height 6
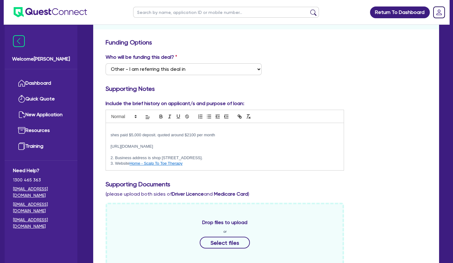
scroll to position [0, 0]
click at [168, 163] on link "Home - Scalp To Toe Therapy" at bounding box center [155, 163] width 53 height 5
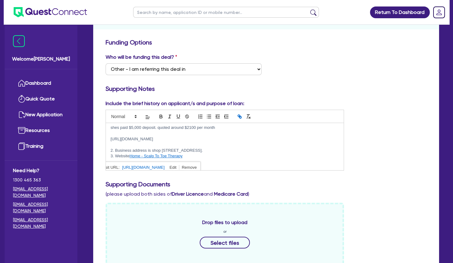
scroll to position [10, 0]
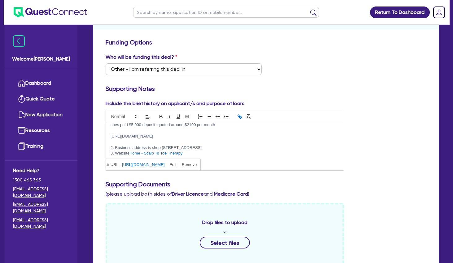
click at [157, 142] on p at bounding box center [224, 142] width 228 height 6
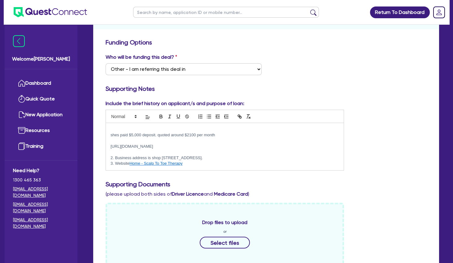
scroll to position [293, 0]
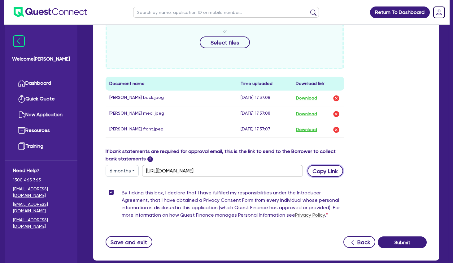
click at [322, 172] on button "Copy Link" at bounding box center [325, 171] width 36 height 12
click at [181, 86] on th "Document name" at bounding box center [170, 84] width 131 height 14
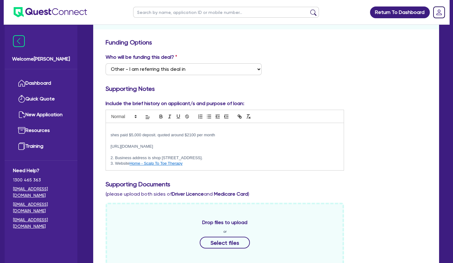
scroll to position [0, 0]
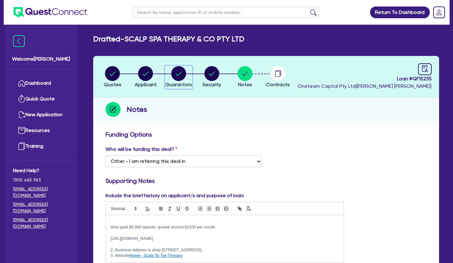
click at [177, 74] on circle "button" at bounding box center [178, 73] width 15 height 15
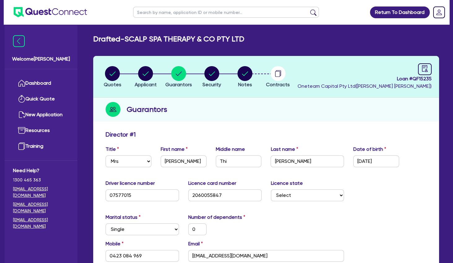
click at [190, 15] on input "text" at bounding box center [226, 12] width 186 height 11
click button "submit" at bounding box center [313, 13] width 10 height 9
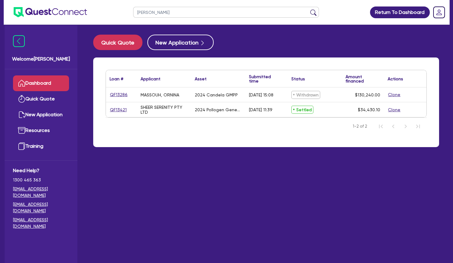
click at [175, 106] on div "SHEER SERENITY PTY LTD" at bounding box center [163, 110] width 47 height 10
drag, startPoint x: 205, startPoint y: 96, endPoint x: 238, endPoint y: 107, distance: 34.9
click at [237, 97] on div "2024 Candela GMPP" at bounding box center [216, 94] width 43 height 5
click at [238, 107] on div "2024 Pollogen Geneo X" at bounding box center [218, 109] width 54 height 15
drag, startPoint x: 242, startPoint y: 108, endPoint x: 196, endPoint y: 93, distance: 47.9
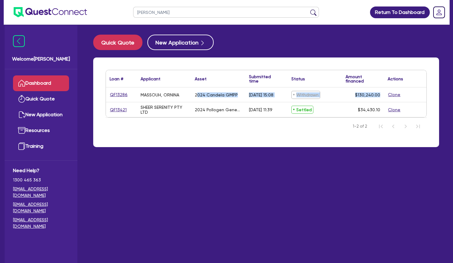
click at [196, 93] on div "QF13286 MASSOUH, ORNINA 2024 Candela GMPP [DATE] 15:08 Withdrawn $130,240.00 Cl…" at bounding box center [266, 103] width 320 height 30
click at [196, 93] on div "2024 Candela GMPP" at bounding box center [216, 94] width 43 height 5
click at [159, 12] on input "[PERSON_NAME]" at bounding box center [226, 12] width 186 height 11
drag, startPoint x: 161, startPoint y: 13, endPoint x: 129, endPoint y: 11, distance: 32.2
click at [133, 11] on input "[PERSON_NAME]" at bounding box center [226, 12] width 186 height 11
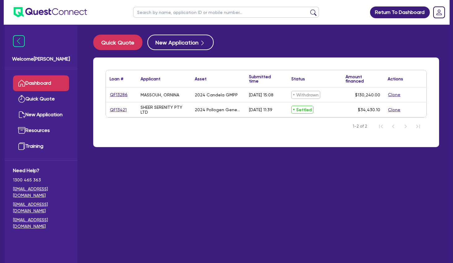
click at [242, 44] on div "Quick Quote New Application" at bounding box center [266, 42] width 346 height 15
click at [178, 43] on button "New Application" at bounding box center [180, 42] width 66 height 15
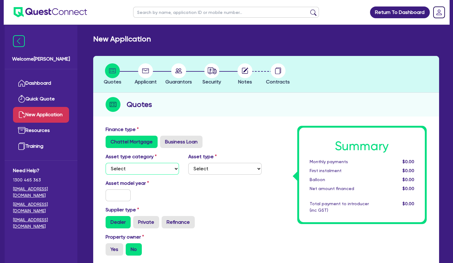
click at [105, 163] on select "Select Cars and light trucks Primary assets Secondary assets Tertiary assets" at bounding box center [141, 169] width 73 height 12
click option "Tertiary assets" at bounding box center [0, 0] width 0 height 0
click at [188, 163] on select "Select Beauty equipment IT equipment IT software Watercraft Other" at bounding box center [224, 169] width 73 height 12
click option "Beauty equipment" at bounding box center [0, 0] width 0 height 0
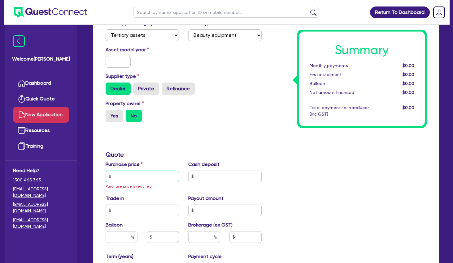
click at [126, 179] on input "text" at bounding box center [141, 177] width 73 height 12
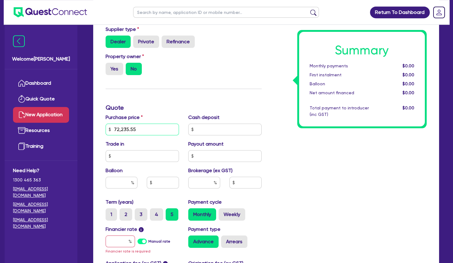
scroll to position [200, 0]
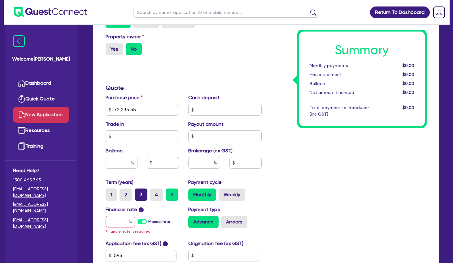
click at [144, 193] on label "3" at bounding box center [141, 195] width 13 height 12
click at [139, 193] on input "3" at bounding box center [137, 191] width 4 height 4
click at [122, 220] on input "text" at bounding box center [119, 222] width 29 height 12
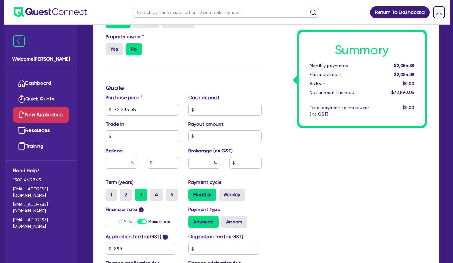
click at [286, 173] on div "Summary Monthly payments $2,054.38 First instalment $2,054.38 Balloon $0.00 Net…" at bounding box center [348, 106] width 165 height 362
click at [213, 161] on input "text" at bounding box center [204, 163] width 32 height 12
click at [287, 169] on div "Summary Monthly payments $2,348.56 First instalment $2,348.56 Balloon $0.00 Net…" at bounding box center [348, 106] width 165 height 362
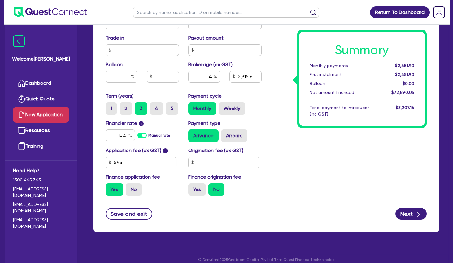
scroll to position [293, 0]
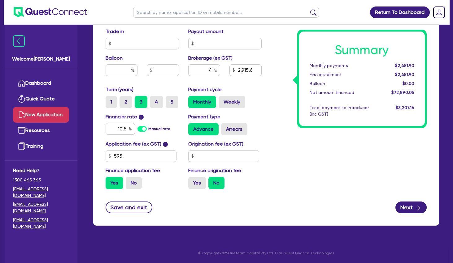
click at [294, 149] on div "Summary Monthly payments $2,451.90 First instalment $2,451.90 Balloon $0.00 Net…" at bounding box center [348, 14] width 165 height 362
click at [241, 129] on label "Arrears" at bounding box center [234, 129] width 26 height 12
click at [225, 127] on input "Arrears" at bounding box center [223, 125] width 4 height 4
click at [231, 103] on label "Weekly" at bounding box center [231, 102] width 27 height 12
click at [222, 100] on input "Weekly" at bounding box center [220, 98] width 4 height 4
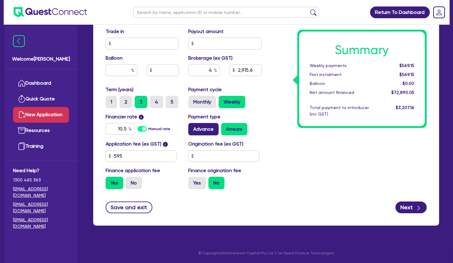
click at [210, 130] on label "Advance" at bounding box center [203, 129] width 30 height 12
click at [192, 127] on input "Advance" at bounding box center [190, 125] width 4 height 4
click at [291, 126] on div "Summary Weekly payments $568.00 First instalment $568.00 Balloon $0.00 Net amou…" at bounding box center [348, 14] width 165 height 362
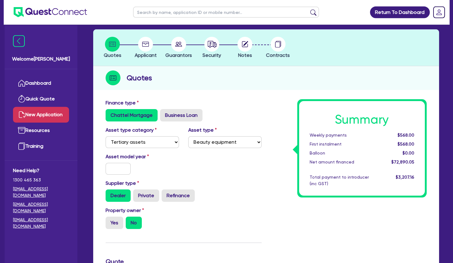
scroll to position [0, 0]
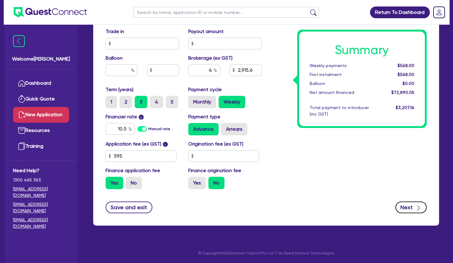
click at [412, 206] on button "Next" at bounding box center [410, 208] width 31 height 12
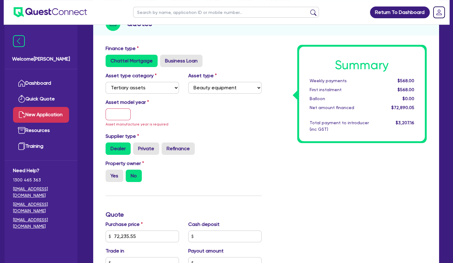
scroll to position [33, 0]
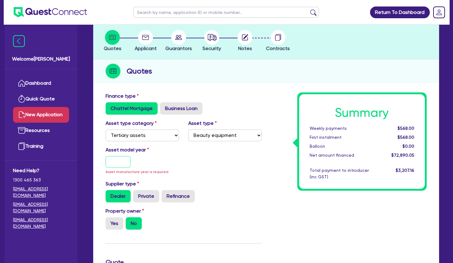
click at [126, 163] on input "text" at bounding box center [117, 162] width 25 height 12
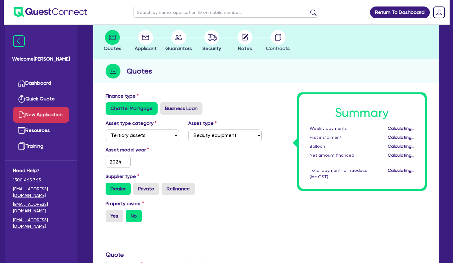
click at [192, 160] on div "Asset model year [DATE]" at bounding box center [183, 159] width 165 height 27
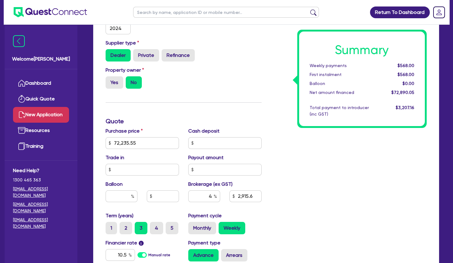
scroll to position [293, 0]
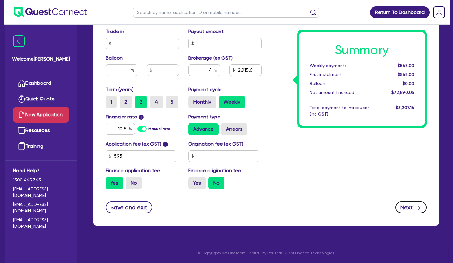
click at [414, 211] on button "Next" at bounding box center [410, 208] width 31 height 12
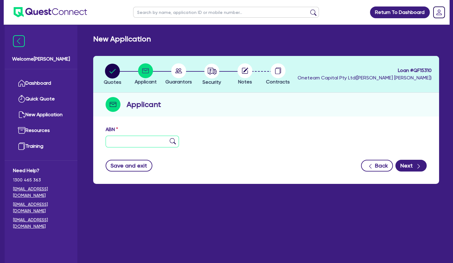
click at [153, 140] on input "text" at bounding box center [141, 142] width 73 height 12
paste input "23 171 177 417"
click at [171, 141] on img at bounding box center [173, 141] width 6 height 6
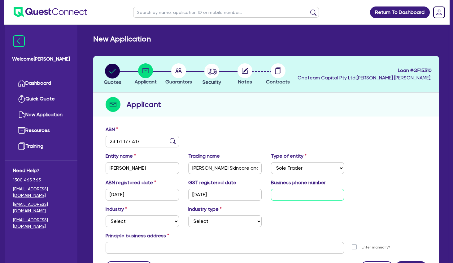
click at [302, 196] on input "text" at bounding box center [307, 195] width 73 height 12
click at [105, 216] on select "Select Accomodation & Food Services Administrative & Support Services Agricultu…" at bounding box center [141, 222] width 73 height 12
click option "Health & Beauty" at bounding box center [0, 0] width 0 height 0
click at [188, 216] on select "Select [MEDICAL_DATA], [MEDICAL_DATA] Services Cosmetics Supplies Day Spas, Hea…" at bounding box center [224, 222] width 73 height 12
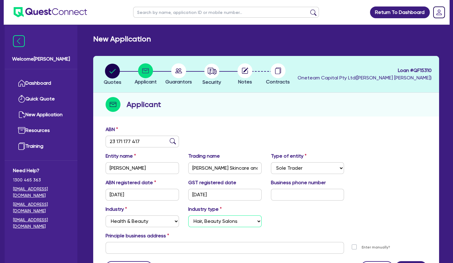
click option "Hair, Beauty Salons" at bounding box center [0, 0] width 0 height 0
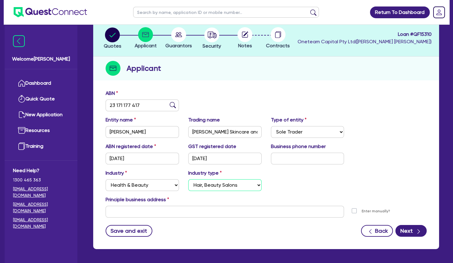
scroll to position [60, 0]
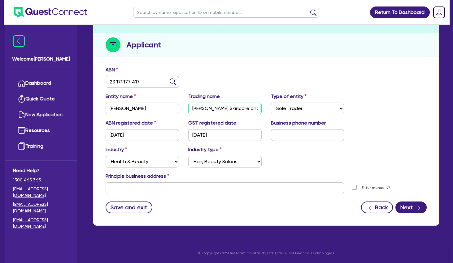
click at [214, 110] on input "[PERSON_NAME] Skincare and Brow Specialists" at bounding box center [224, 109] width 73 height 12
click at [146, 192] on input "text" at bounding box center [224, 189] width 238 height 12
paste input "[STREET_ADDRESS]"
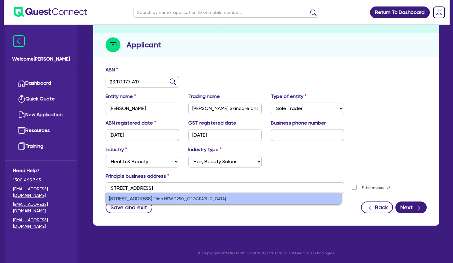
click at [152, 198] on strong "[STREET_ADDRESS]" at bounding box center [130, 199] width 43 height 6
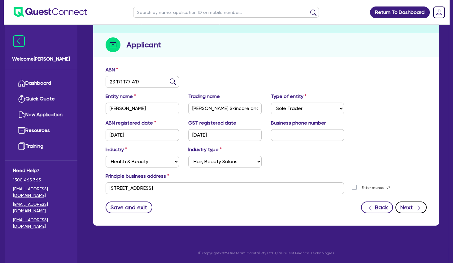
click at [414, 206] on button "Next" at bounding box center [410, 208] width 31 height 12
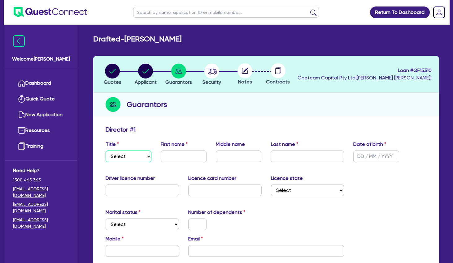
click at [105, 151] on select "Select Mr Mrs Ms Miss Dr" at bounding box center [128, 157] width 46 height 12
click option "Mrs" at bounding box center [0, 0] width 0 height 0
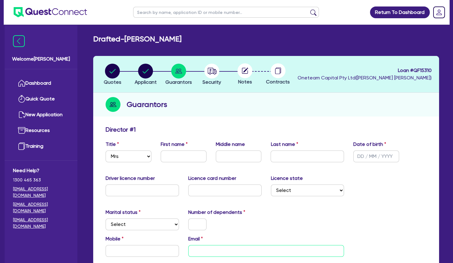
click at [230, 248] on input "email" at bounding box center [266, 251] width 156 height 12
paste input "[PERSON_NAME][EMAIL_ADDRESS][DOMAIN_NAME]"
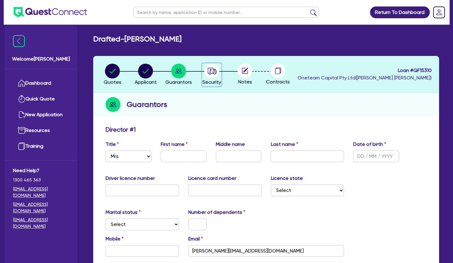
click at [210, 71] on icon "button" at bounding box center [210, 70] width 2 height 3
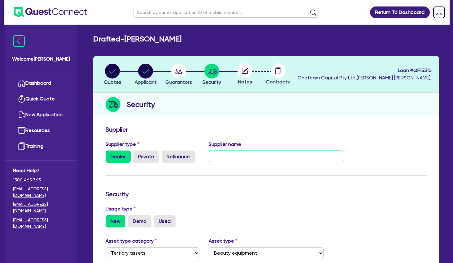
click at [237, 161] on input "text" at bounding box center [275, 157] width 135 height 12
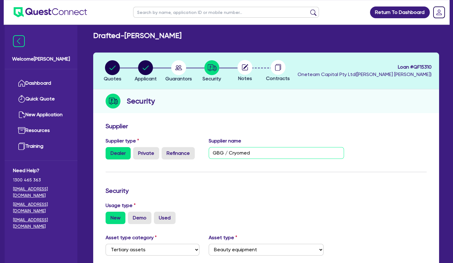
scroll to position [134, 0]
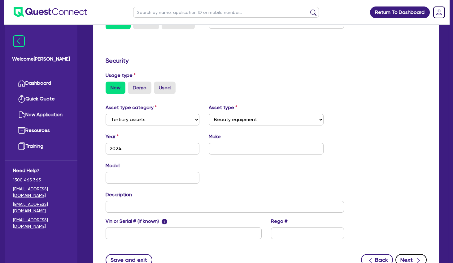
click at [406, 259] on button "Next" at bounding box center [410, 260] width 31 height 12
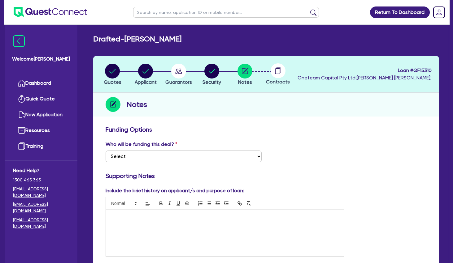
click at [131, 216] on p at bounding box center [224, 217] width 228 height 6
click at [140, 221] on p at bounding box center [224, 223] width 228 height 6
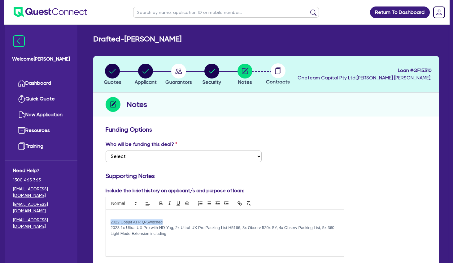
drag, startPoint x: 166, startPoint y: 221, endPoint x: 109, endPoint y: 221, distance: 56.9
click at [109, 221] on div "2022 Cosjet ATR Q-Switched 2023 1x UltraLUX Pro with ND-Yag, 2x UltraLUX Pro Pa…" at bounding box center [225, 233] width 238 height 46
click at [135, 241] on p at bounding box center [224, 240] width 228 height 6
click at [131, 216] on p at bounding box center [224, 217] width 228 height 6
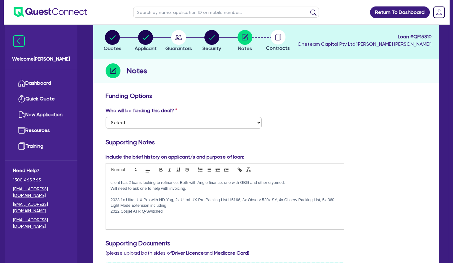
scroll to position [67, 0]
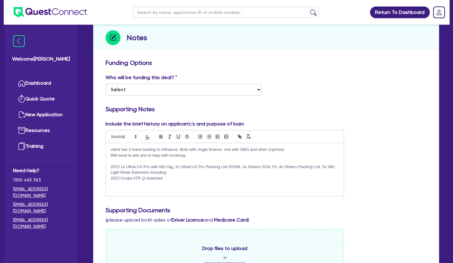
click at [161, 184] on p at bounding box center [224, 184] width 228 height 6
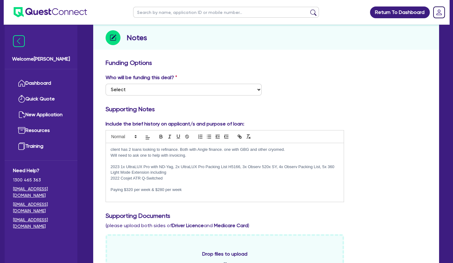
scroll to position [0, 0]
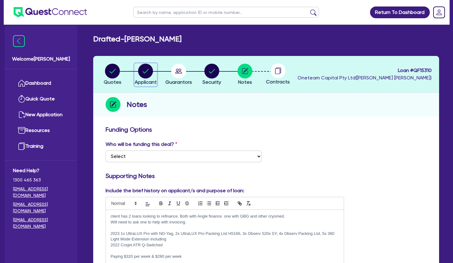
click at [148, 70] on icon "button" at bounding box center [146, 71] width 6 height 4
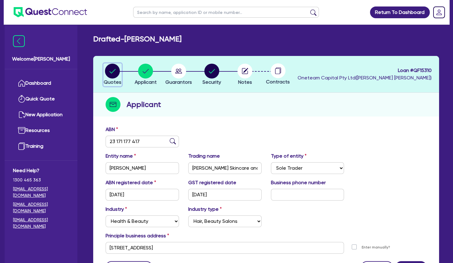
click at [110, 74] on circle "button" at bounding box center [112, 71] width 15 height 15
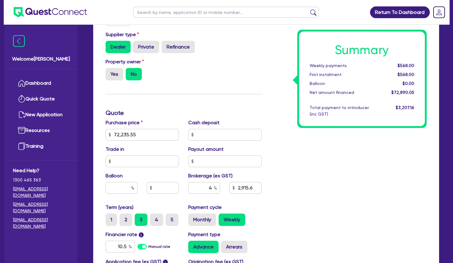
scroll to position [200, 0]
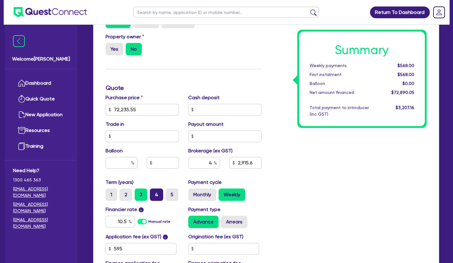
click at [159, 192] on label "4" at bounding box center [156, 195] width 13 height 12
click at [154, 192] on input "4" at bounding box center [152, 191] width 4 height 4
click at [173, 191] on label "5" at bounding box center [171, 195] width 13 height 12
click at [170, 191] on input "5" at bounding box center [167, 191] width 4 height 4
click at [174, 77] on div "Finance type Chattel Mortgage Business Loan Asset type category Select Cars and…" at bounding box center [183, 106] width 165 height 362
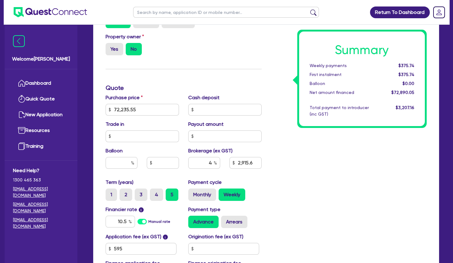
scroll to position [0, 0]
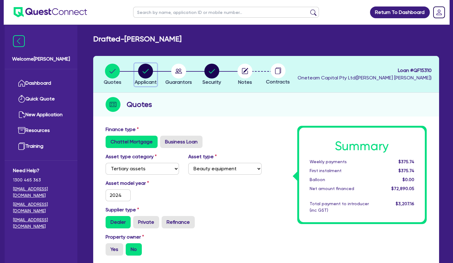
click at [148, 65] on circle "button" at bounding box center [145, 71] width 15 height 15
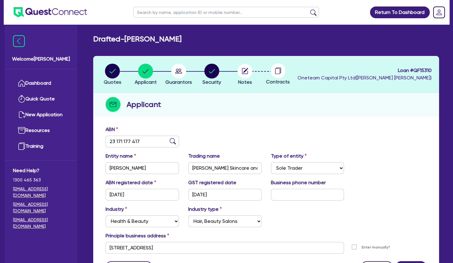
click at [170, 13] on input "text" at bounding box center [226, 12] width 186 height 11
click button "submit" at bounding box center [313, 13] width 10 height 9
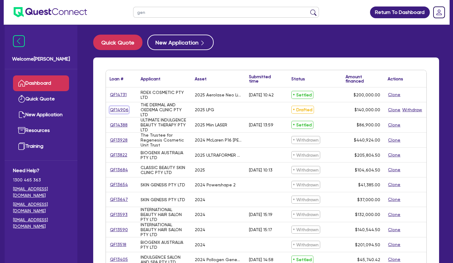
click at [125, 110] on link "QF14906" at bounding box center [119, 109] width 19 height 7
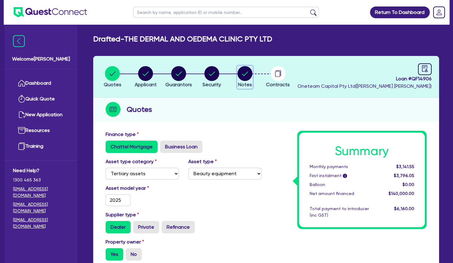
click at [241, 75] on circle "button" at bounding box center [244, 73] width 15 height 15
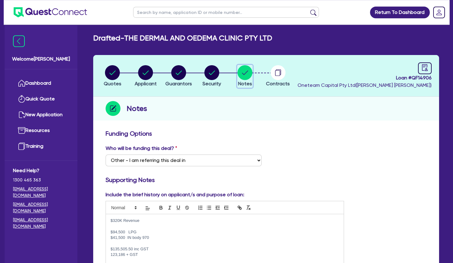
scroll to position [33, 0]
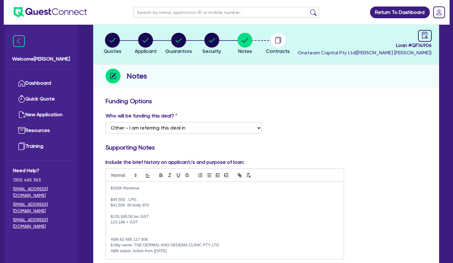
click at [162, 187] on p "$320K Revenue" at bounding box center [224, 189] width 228 height 6
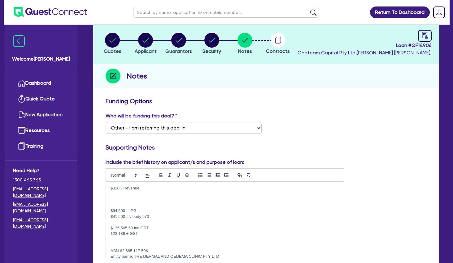
scroll to position [0, 0]
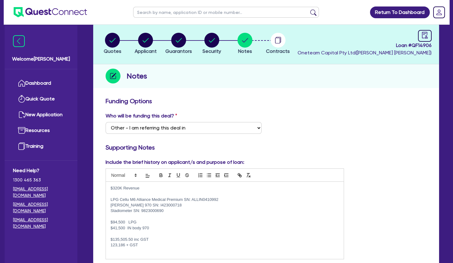
drag, startPoint x: 157, startPoint y: 244, endPoint x: 111, endPoint y: 237, distance: 46.0
click at [111, 237] on div "$320K Revenue LPG Cellu M6 Alliance Medical Premium SN: ALLIN0410992 [PERSON_NA…" at bounding box center [225, 220] width 238 height 77
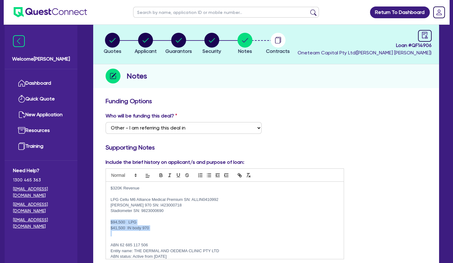
drag, startPoint x: 160, startPoint y: 232, endPoint x: 111, endPoint y: 222, distance: 49.8
click at [111, 222] on div "$320K Revenue LPG Cellu M6 Alliance Medical Premium SN: ALLIN0410992 [PERSON_NA…" at bounding box center [225, 220] width 238 height 77
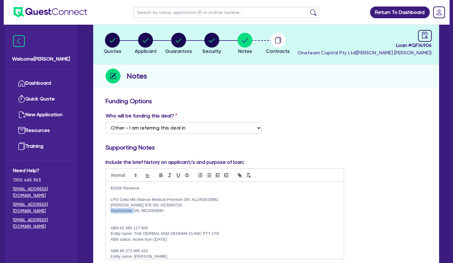
drag, startPoint x: 133, startPoint y: 212, endPoint x: 111, endPoint y: 211, distance: 22.0
click at [111, 211] on p "Stadiometer SN: 9823000690" at bounding box center [224, 211] width 228 height 6
copy p "Stadiometer"
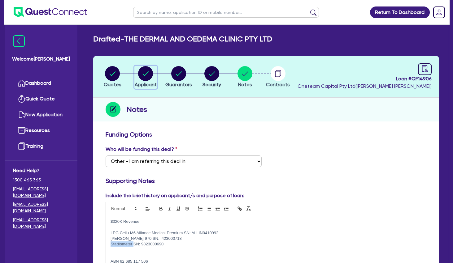
click at [140, 74] on circle "button" at bounding box center [145, 73] width 15 height 15
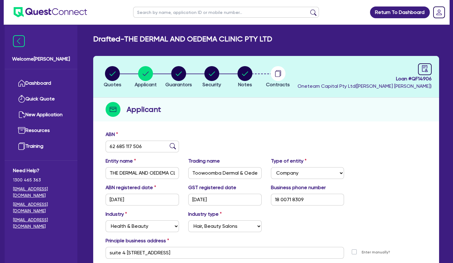
click at [152, 11] on input "text" at bounding box center [226, 12] width 186 height 11
click button "submit" at bounding box center [313, 13] width 10 height 9
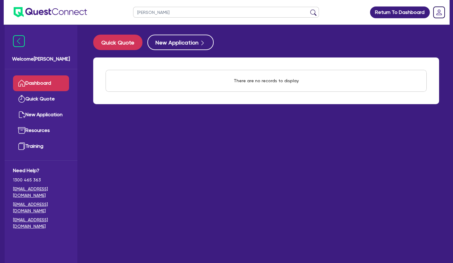
drag, startPoint x: 162, startPoint y: 11, endPoint x: 135, endPoint y: 9, distance: 27.3
click at [135, 9] on input "[PERSON_NAME]" at bounding box center [226, 12] width 186 height 11
click at [308, 9] on button "submit" at bounding box center [313, 13] width 10 height 9
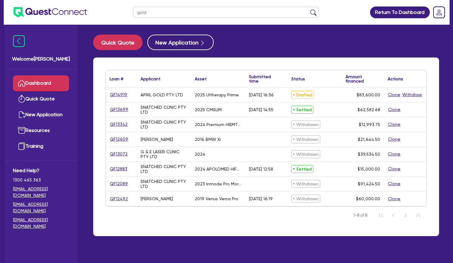
drag, startPoint x: 148, startPoint y: 15, endPoint x: 135, endPoint y: 12, distance: 12.8
click at [135, 12] on input "gold" at bounding box center [226, 12] width 186 height 11
drag, startPoint x: 141, startPoint y: 96, endPoint x: 164, endPoint y: 96, distance: 22.3
click at [164, 96] on div "APRIL GOLD PTY LTD" at bounding box center [161, 94] width 42 height 5
copy div "APRIL GOLD"
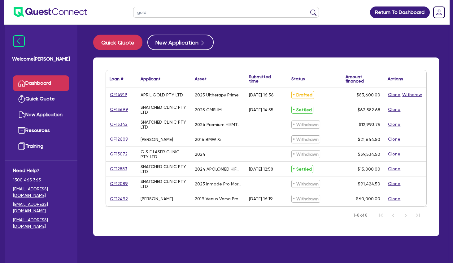
click at [176, 97] on div "APRIL GOLD PTY LTD" at bounding box center [161, 94] width 42 height 5
click at [117, 96] on link "QF14919" at bounding box center [119, 94] width 18 height 7
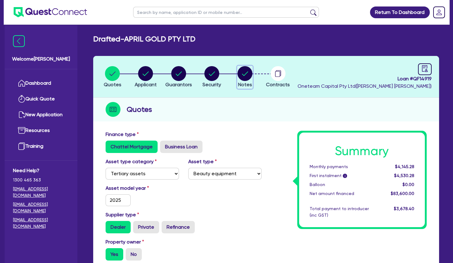
click at [245, 80] on circle "button" at bounding box center [244, 73] width 15 height 15
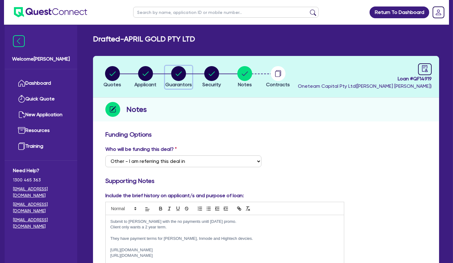
click at [177, 73] on circle "button" at bounding box center [178, 73] width 15 height 15
